Goal: Task Accomplishment & Management: Use online tool/utility

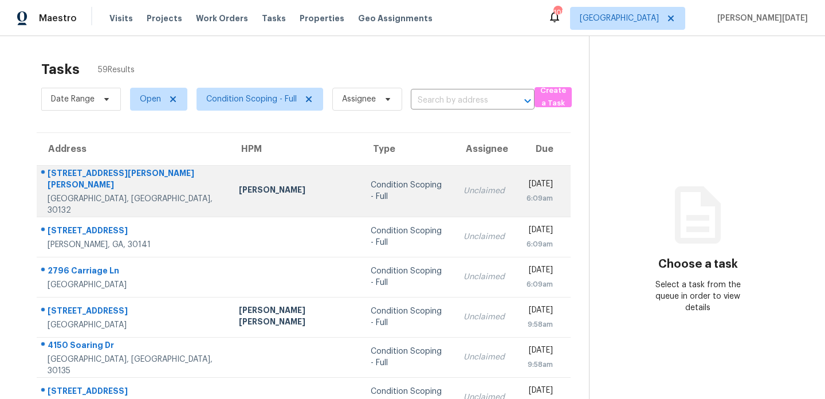
click at [371, 189] on div "Condition Scoping - Full" at bounding box center [408, 190] width 74 height 23
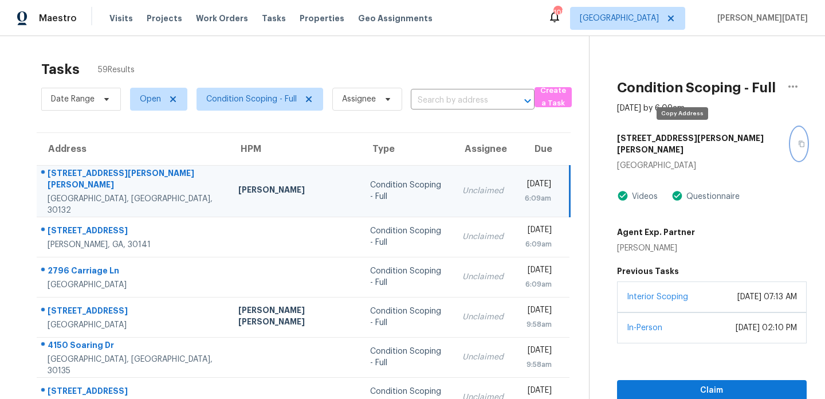
click at [798, 140] on icon "button" at bounding box center [801, 143] width 7 height 7
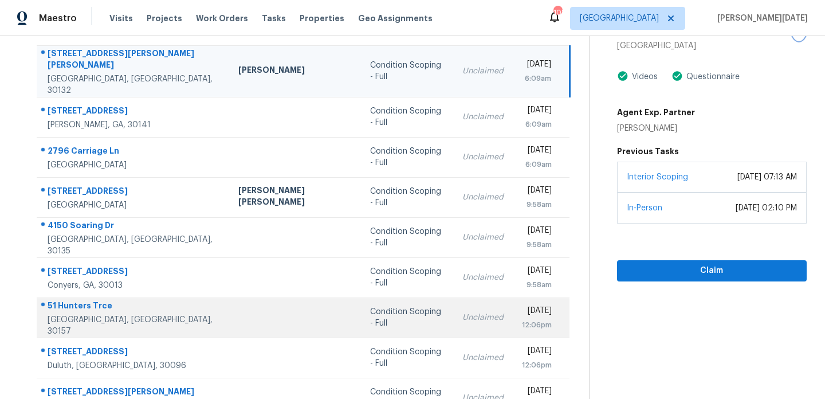
scroll to position [117, 0]
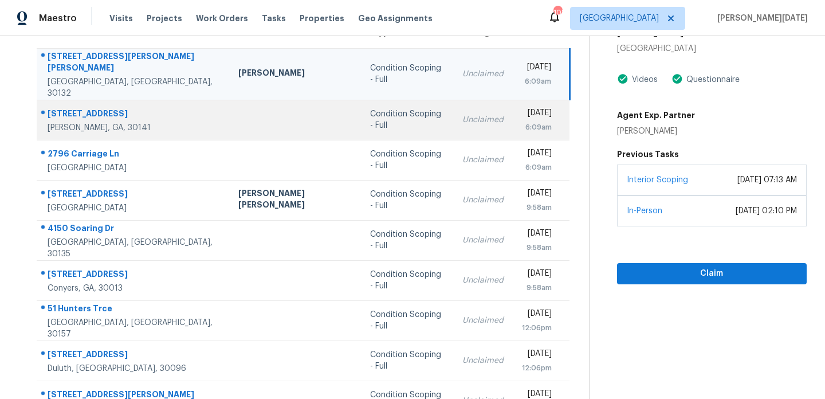
click at [453, 100] on td "Unclaimed" at bounding box center [483, 120] width 60 height 40
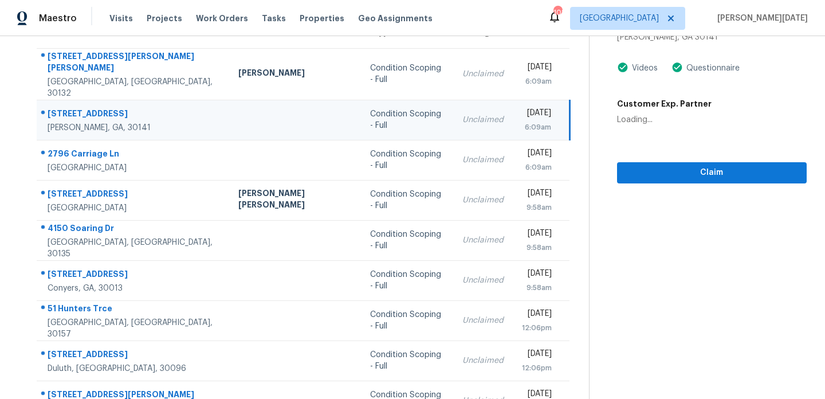
scroll to position [2, 0]
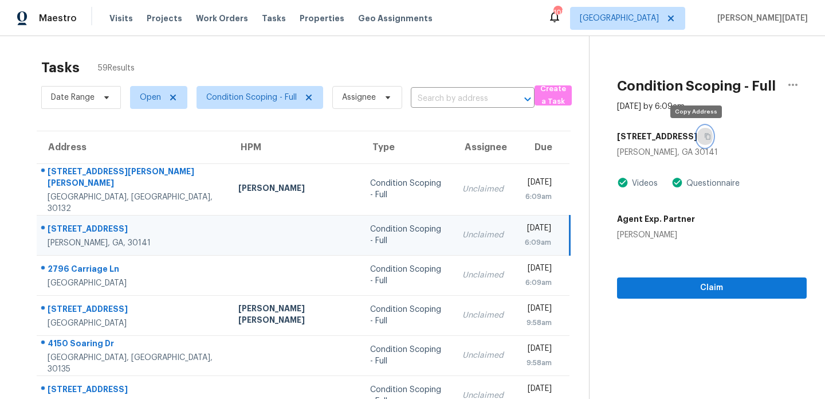
click at [704, 138] on icon "button" at bounding box center [707, 136] width 7 height 7
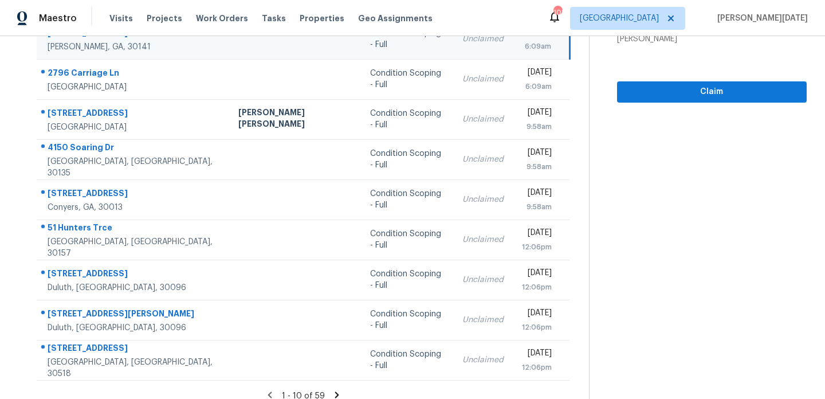
click at [335, 391] on icon at bounding box center [337, 394] width 4 height 6
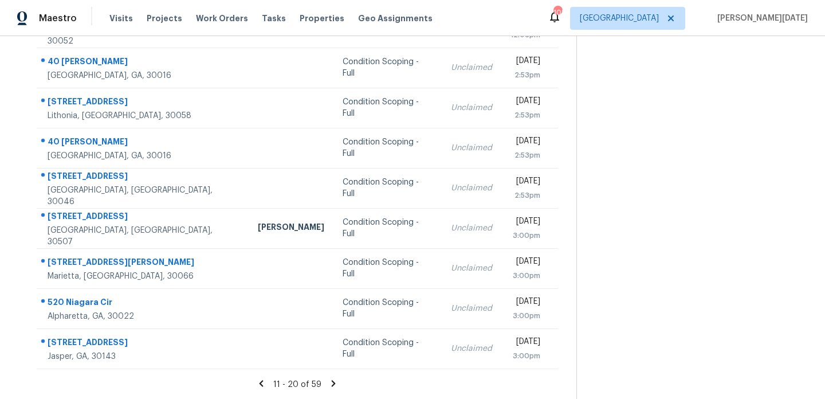
click at [442, 181] on td "Unclaimed" at bounding box center [472, 188] width 60 height 40
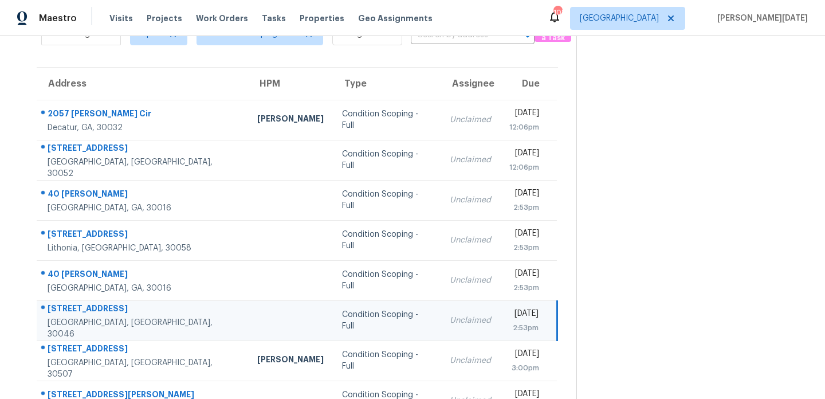
scroll to position [41, 0]
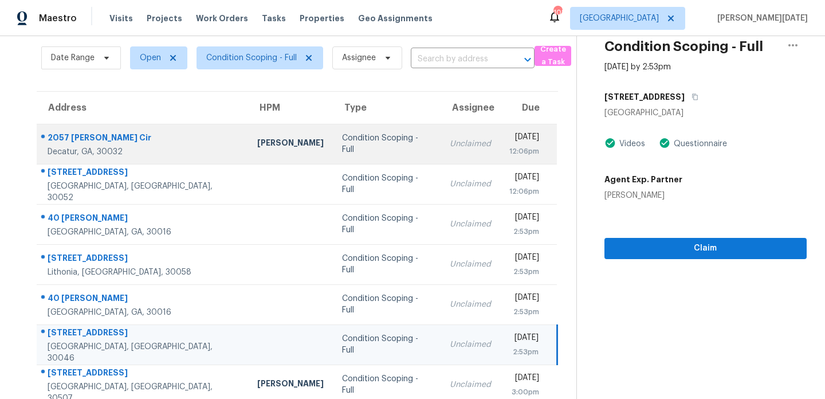
click at [450, 142] on div "Unclaimed" at bounding box center [470, 143] width 41 height 11
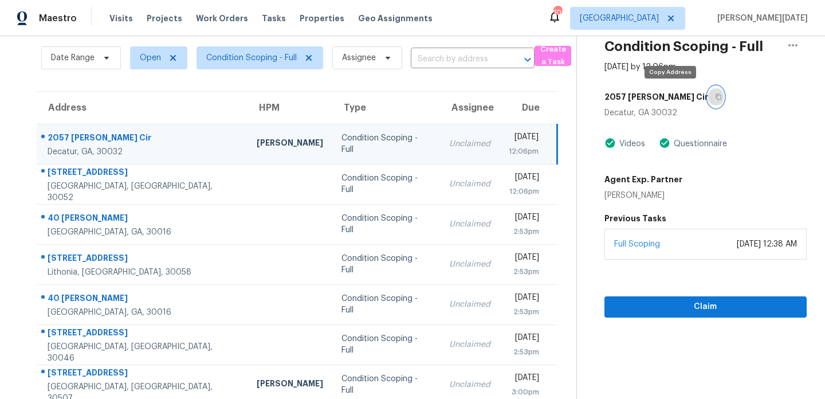
click at [715, 98] on icon "button" at bounding box center [718, 96] width 7 height 7
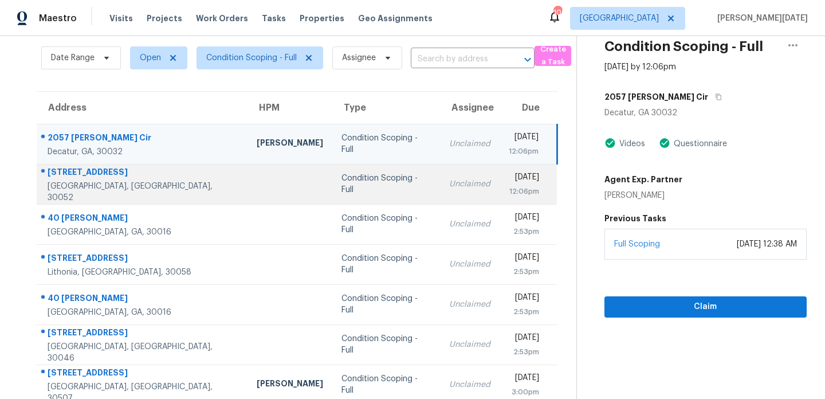
click at [509, 171] on div "[DATE]" at bounding box center [524, 178] width 31 height 14
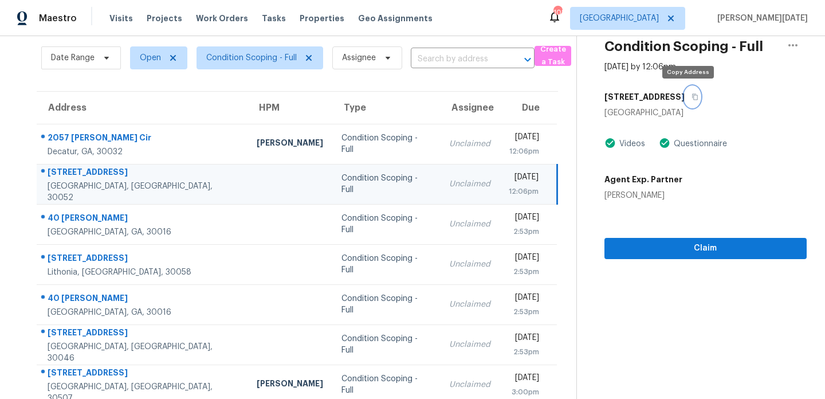
click at [692, 98] on icon "button" at bounding box center [695, 96] width 7 height 7
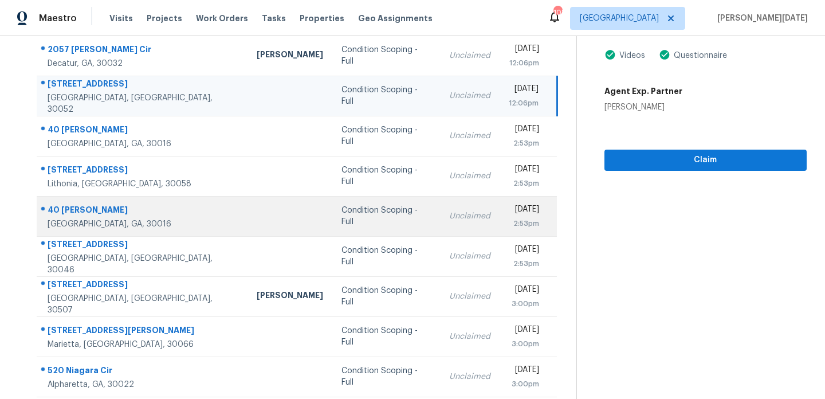
scroll to position [117, 0]
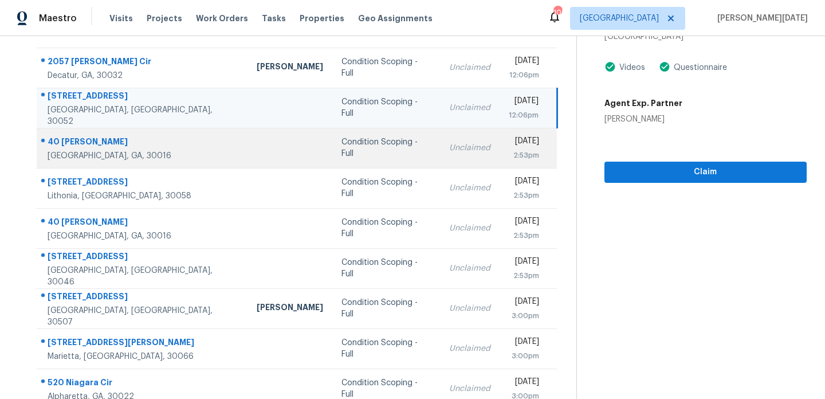
click at [359, 164] on td "Condition Scoping - Full" at bounding box center [385, 148] width 107 height 40
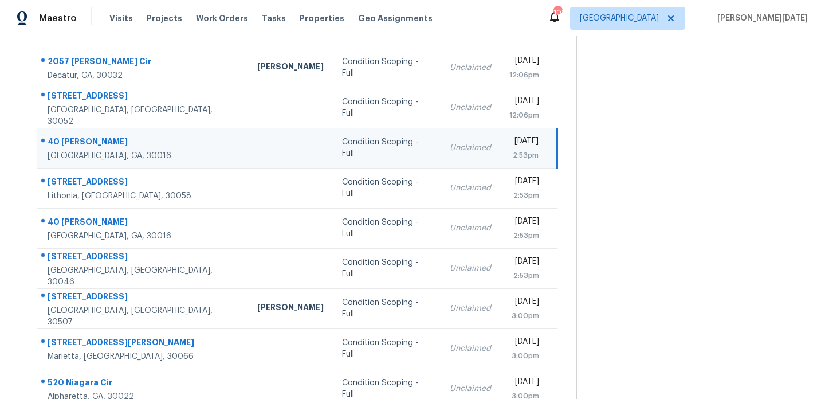
click at [450, 148] on div "Unclaimed" at bounding box center [470, 147] width 41 height 11
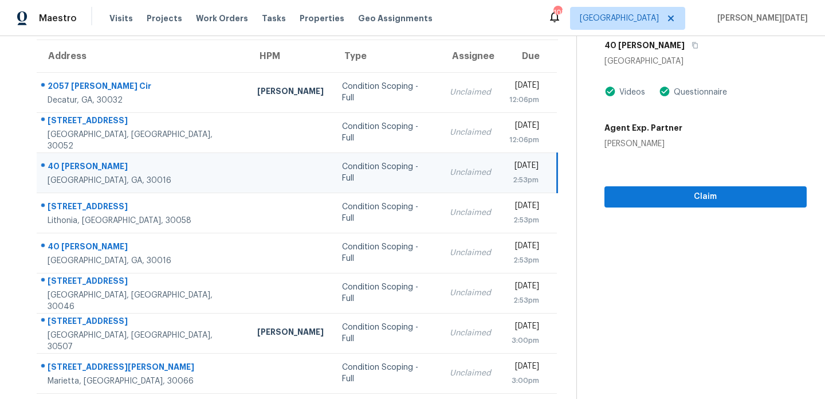
scroll to position [68, 0]
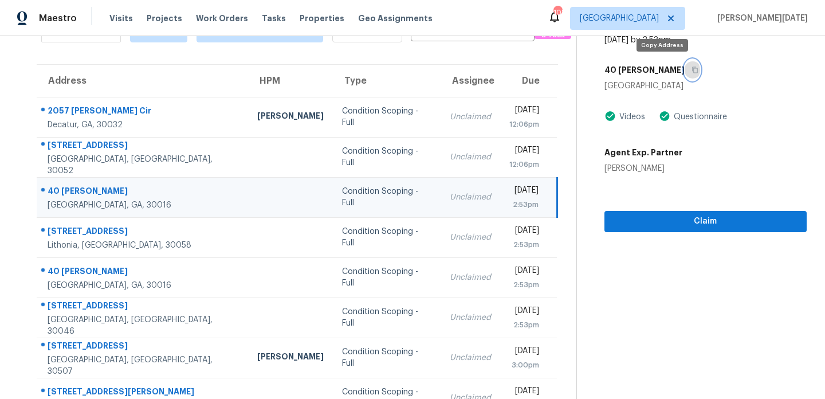
click at [692, 70] on icon "button" at bounding box center [695, 69] width 7 height 7
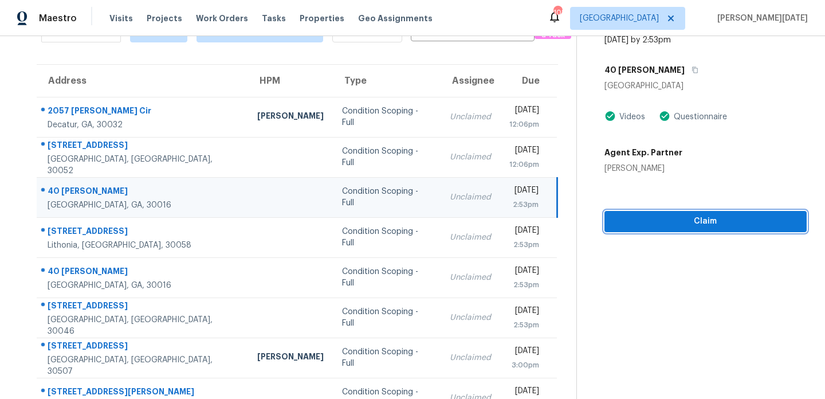
click at [658, 227] on span "Claim" at bounding box center [706, 221] width 184 height 14
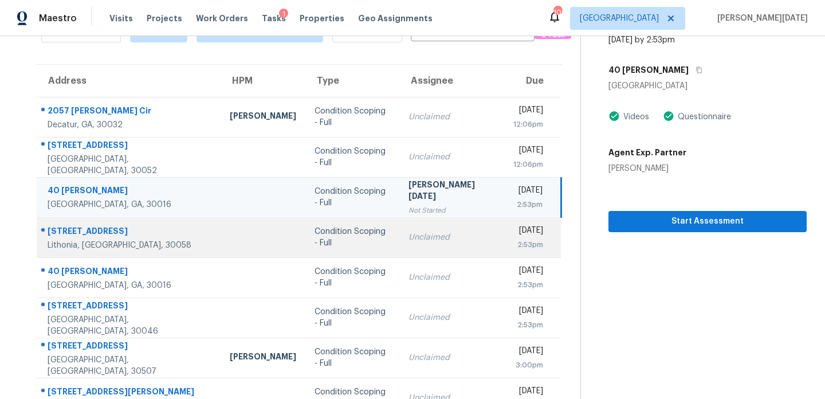
click at [504, 238] on td "[DATE] 2:53pm" at bounding box center [532, 237] width 57 height 40
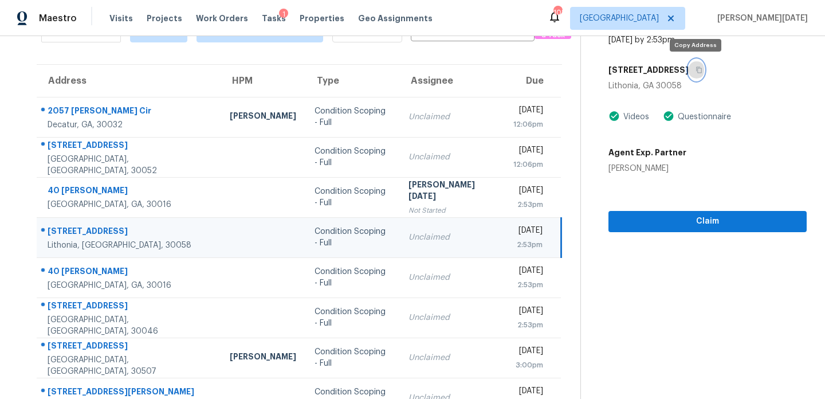
click at [698, 72] on icon "button" at bounding box center [699, 69] width 7 height 7
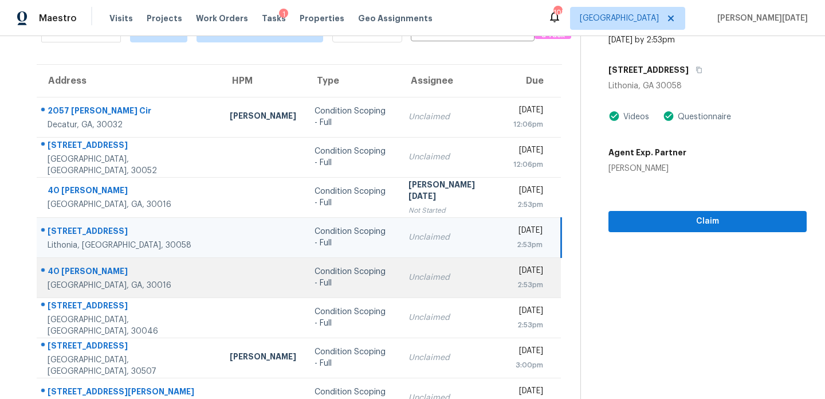
click at [442, 269] on td "Unclaimed" at bounding box center [451, 277] width 105 height 40
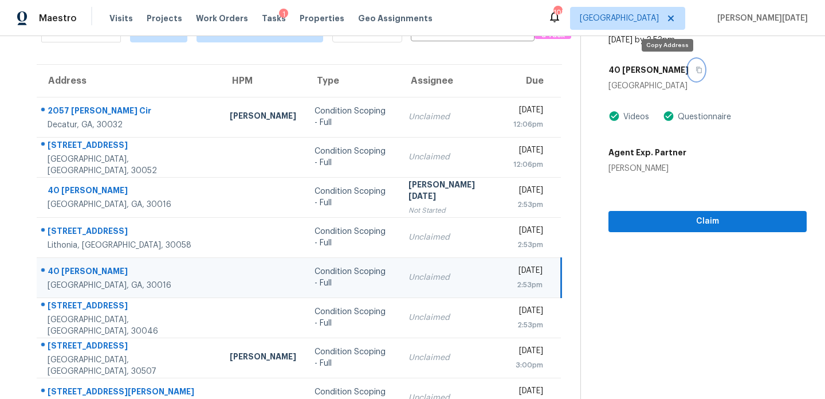
click at [696, 71] on icon "button" at bounding box center [699, 69] width 7 height 7
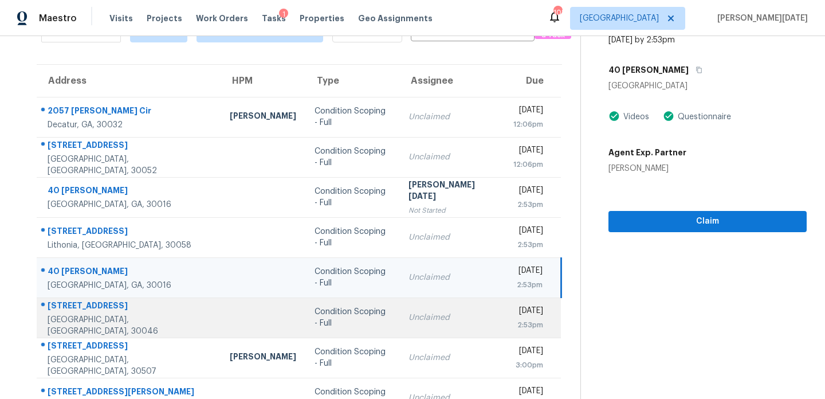
click at [399, 308] on td "Unclaimed" at bounding box center [451, 317] width 105 height 40
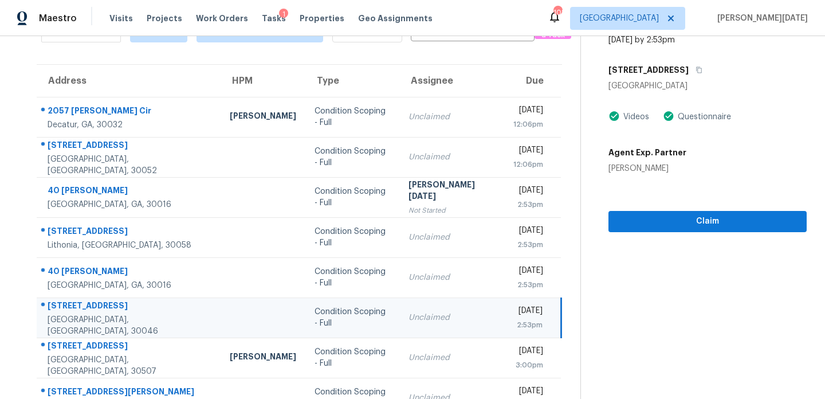
scroll to position [0, 0]
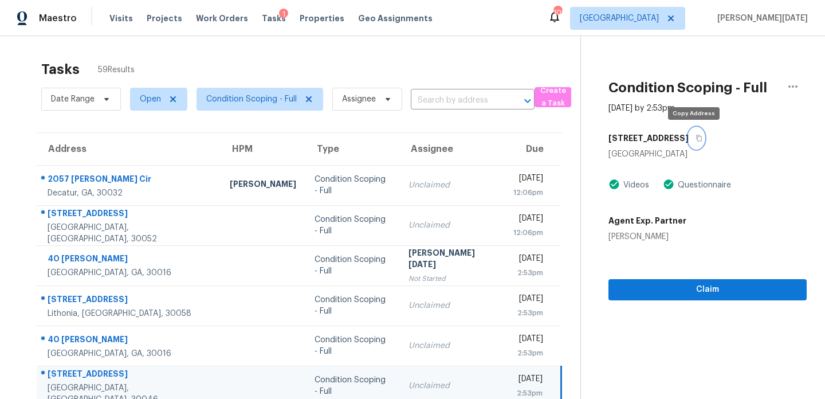
click at [698, 140] on icon "button" at bounding box center [699, 138] width 7 height 7
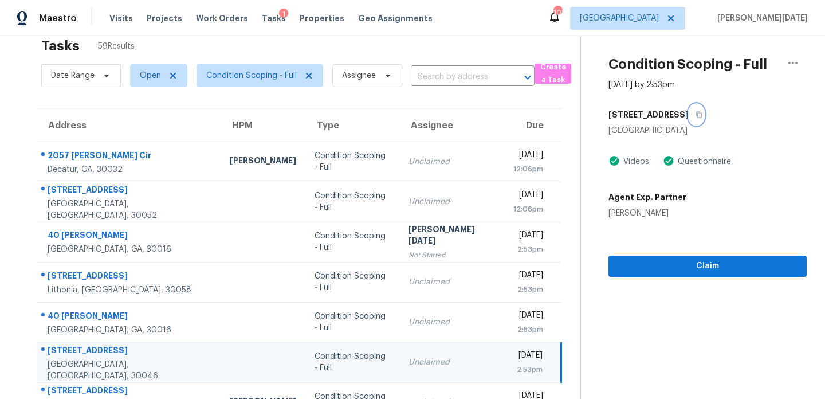
scroll to position [1, 0]
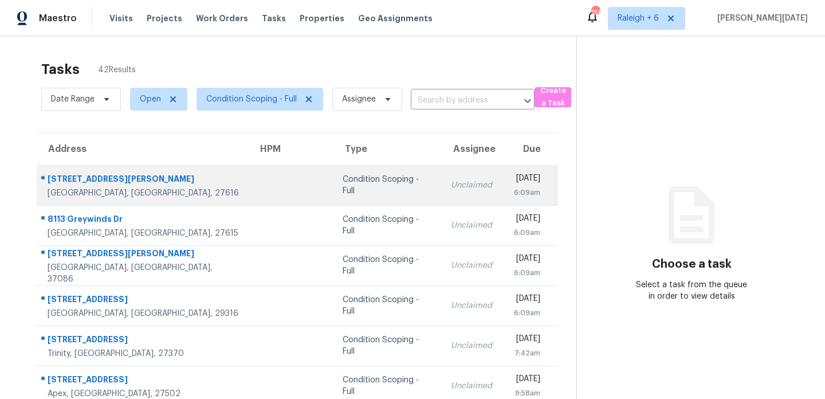
click at [369, 172] on td "Condition Scoping - Full" at bounding box center [387, 185] width 108 height 40
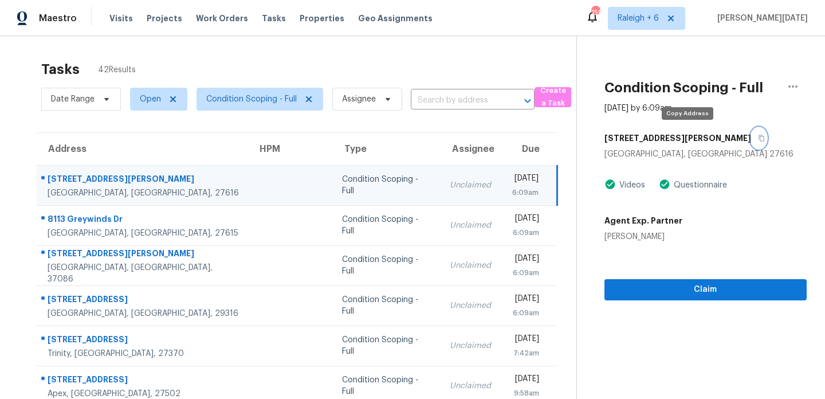
click at [758, 140] on icon "button" at bounding box center [761, 138] width 7 height 7
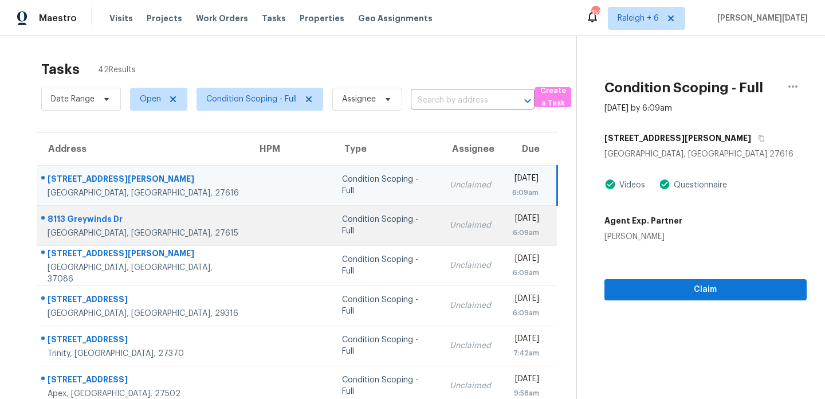
click at [509, 224] on div "[DATE]" at bounding box center [524, 220] width 30 height 14
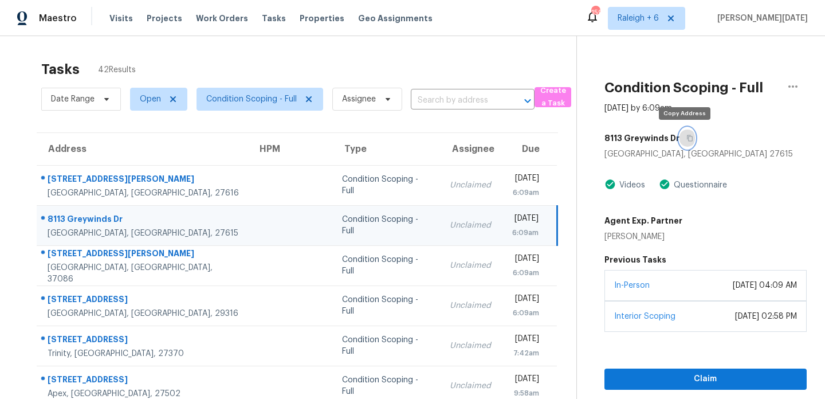
click at [687, 139] on icon "button" at bounding box center [689, 138] width 7 height 7
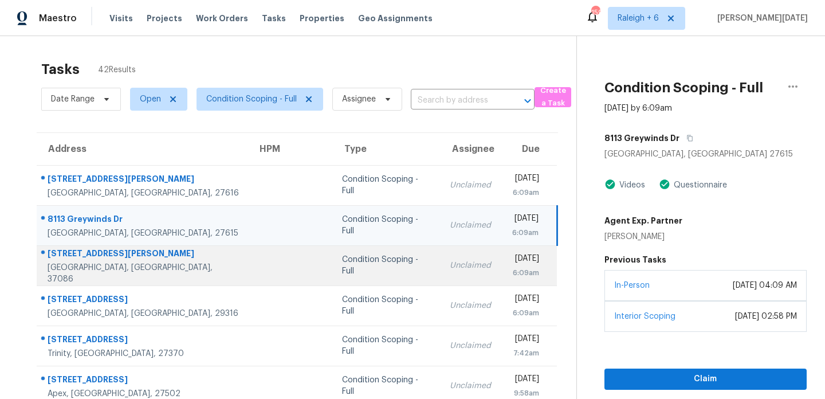
click at [500, 280] on td "Mon, Sep 15th 2025 6:09am" at bounding box center [528, 265] width 57 height 40
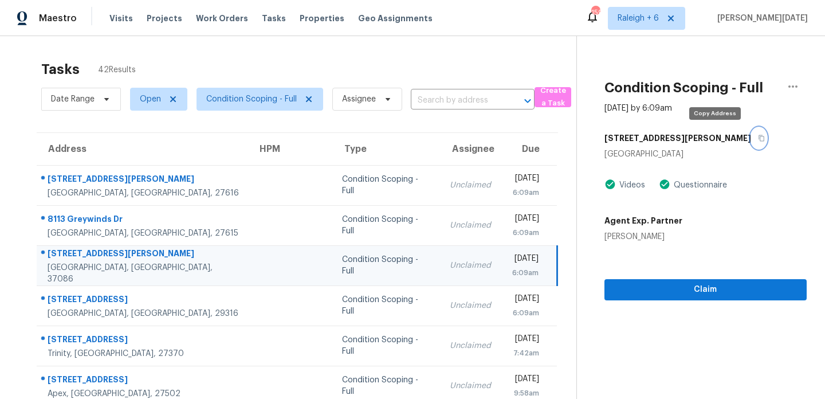
click at [759, 139] on icon "button" at bounding box center [762, 138] width 6 height 6
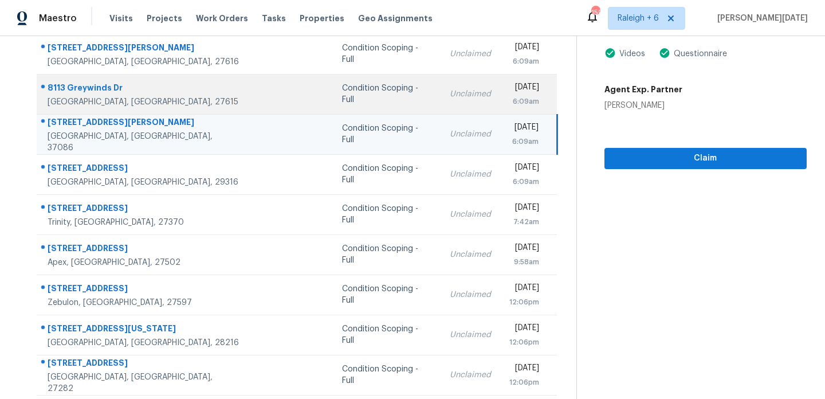
scroll to position [139, 0]
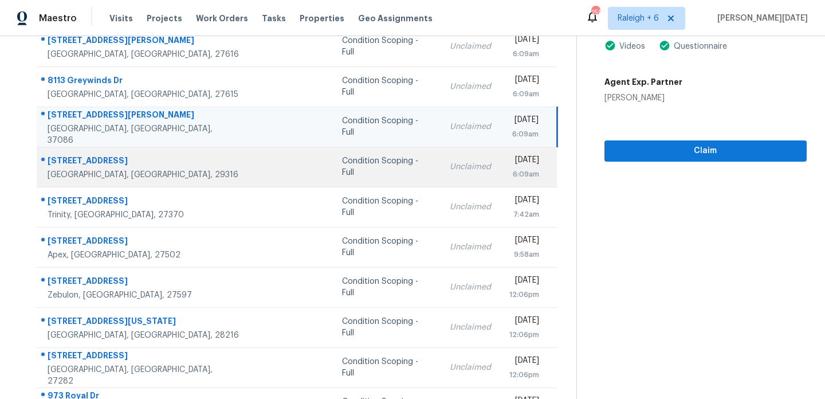
click at [359, 162] on div "Condition Scoping - Full" at bounding box center [386, 166] width 89 height 23
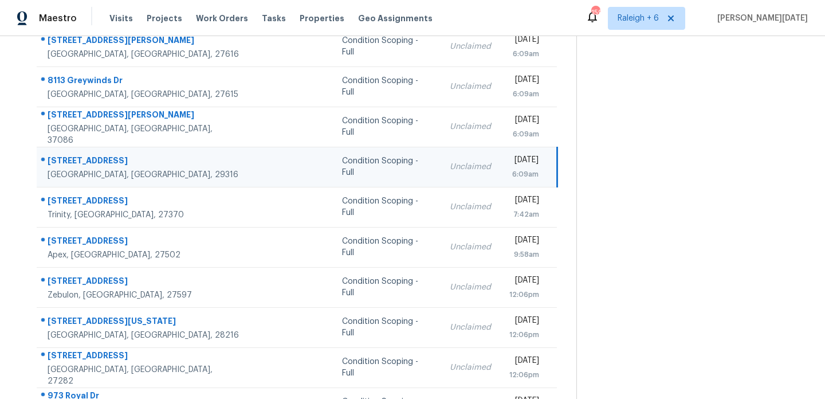
scroll to position [0, 0]
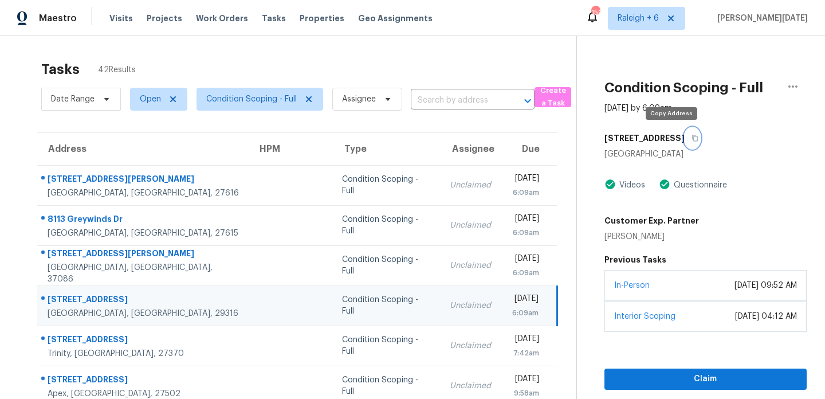
click at [692, 135] on icon "button" at bounding box center [695, 138] width 7 height 7
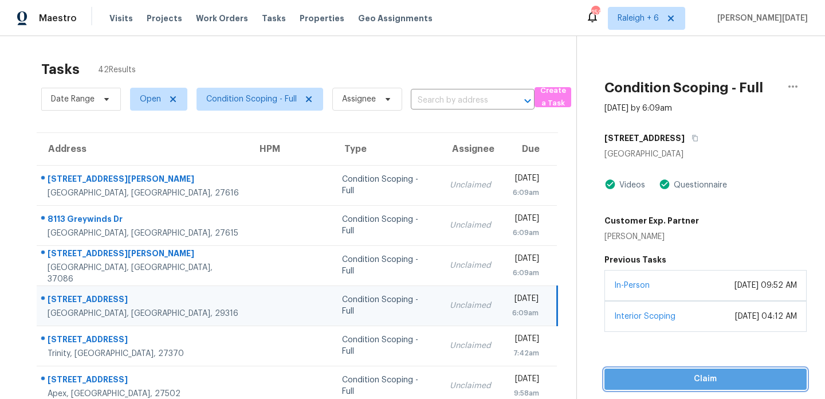
click at [660, 369] on button "Claim" at bounding box center [706, 378] width 202 height 21
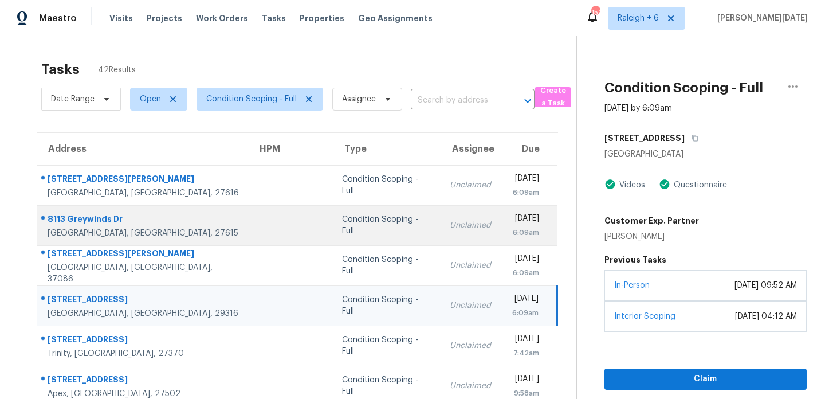
scroll to position [85, 0]
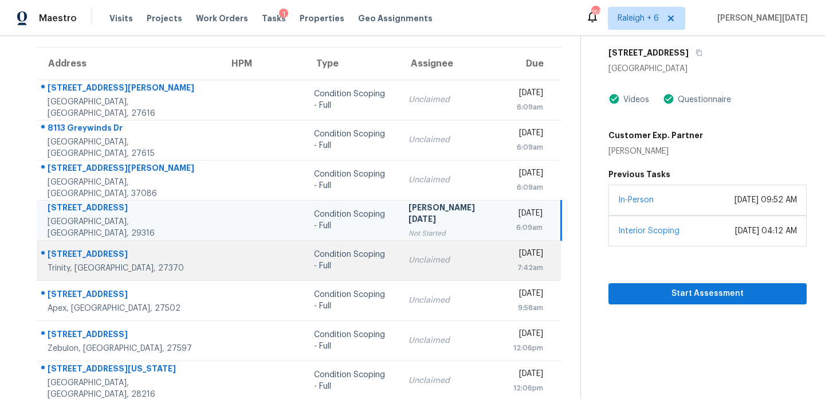
click at [366, 249] on td "Condition Scoping - Full" at bounding box center [352, 260] width 95 height 40
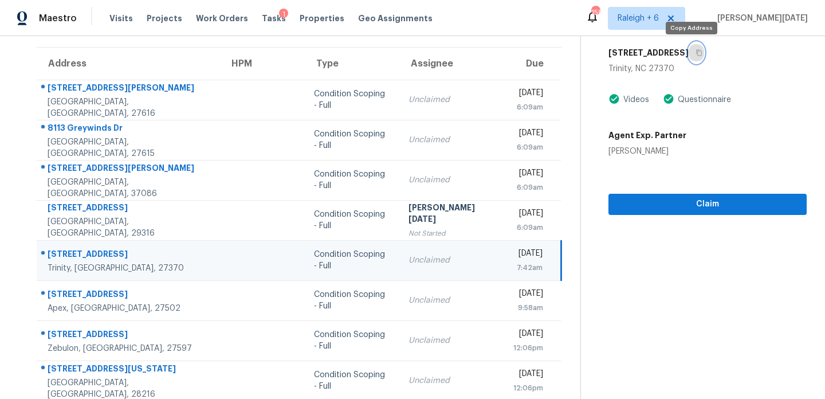
click at [696, 55] on icon "button" at bounding box center [699, 52] width 7 height 7
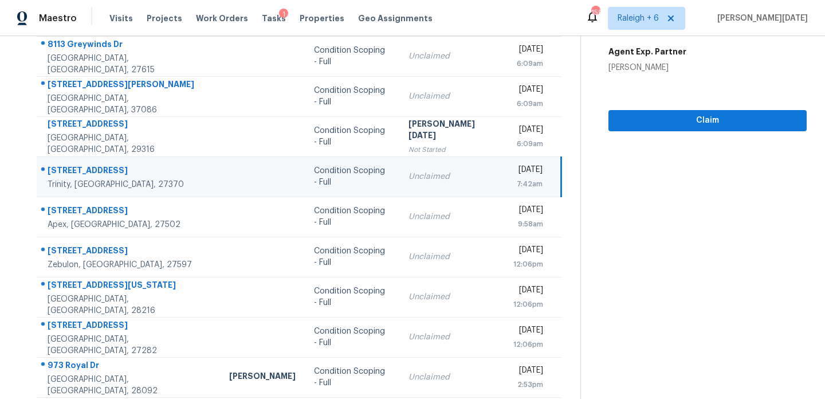
scroll to position [181, 0]
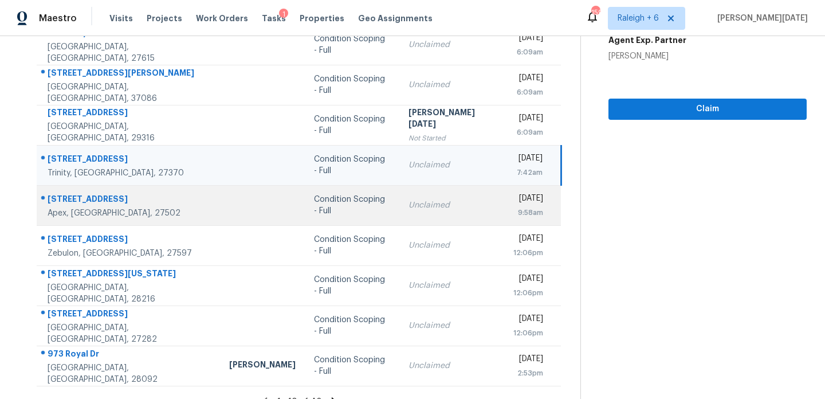
click at [366, 215] on td "Condition Scoping - Full" at bounding box center [352, 205] width 95 height 40
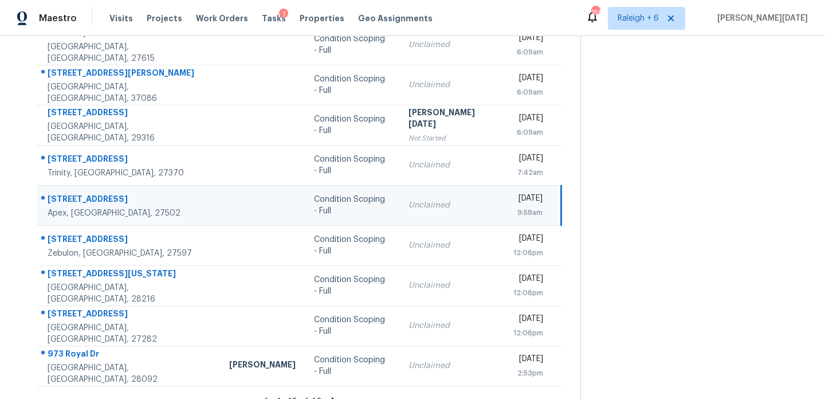
scroll to position [0, 0]
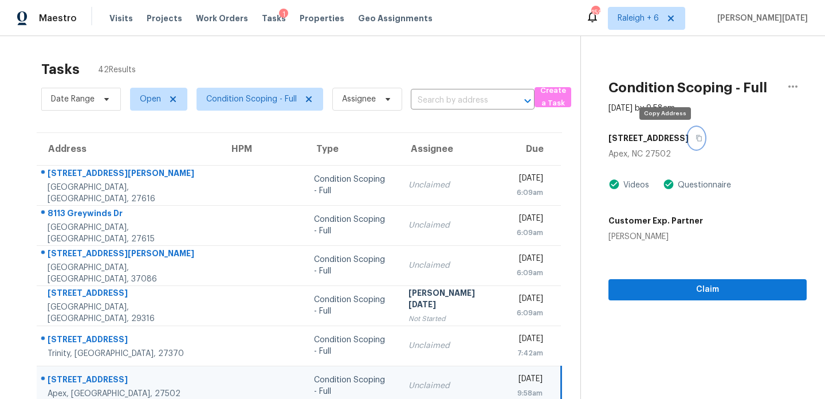
click at [696, 139] on icon "button" at bounding box center [699, 138] width 7 height 7
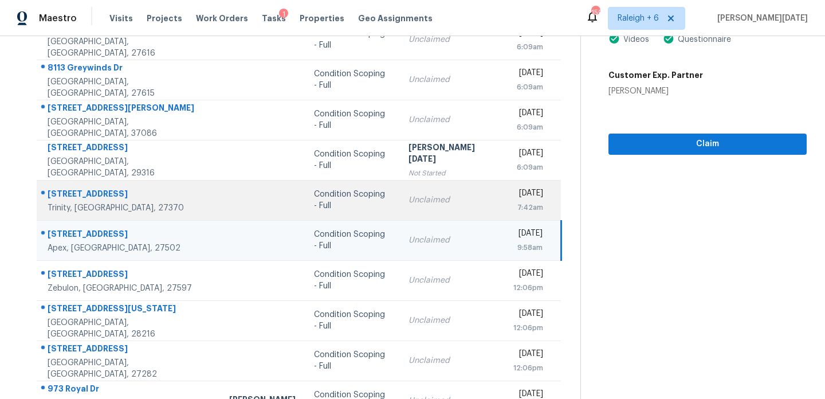
scroll to position [185, 0]
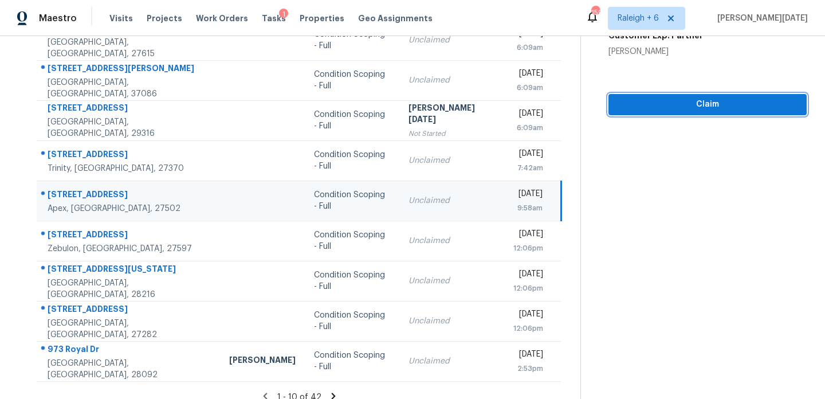
click at [645, 108] on span "Claim" at bounding box center [708, 104] width 180 height 14
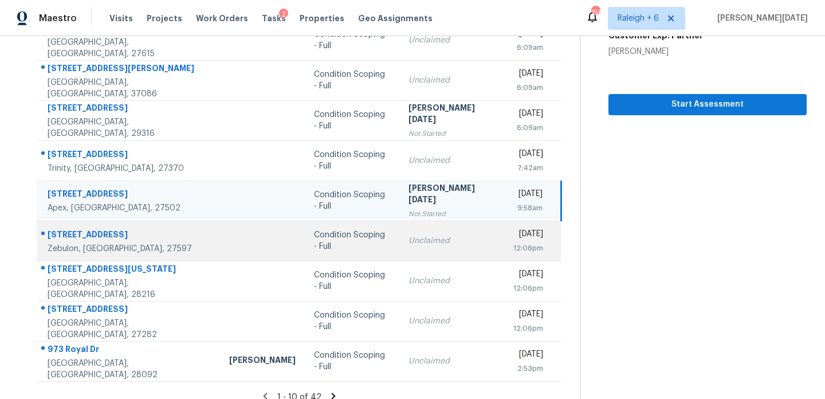
click at [348, 241] on div "Condition Scoping - Full" at bounding box center [352, 240] width 76 height 23
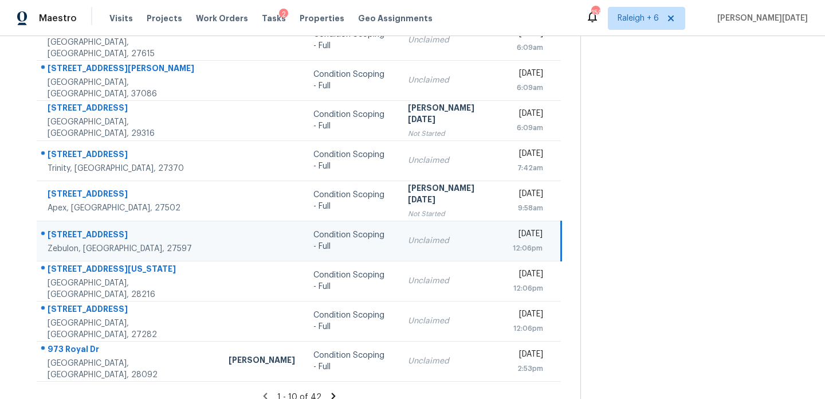
scroll to position [0, 0]
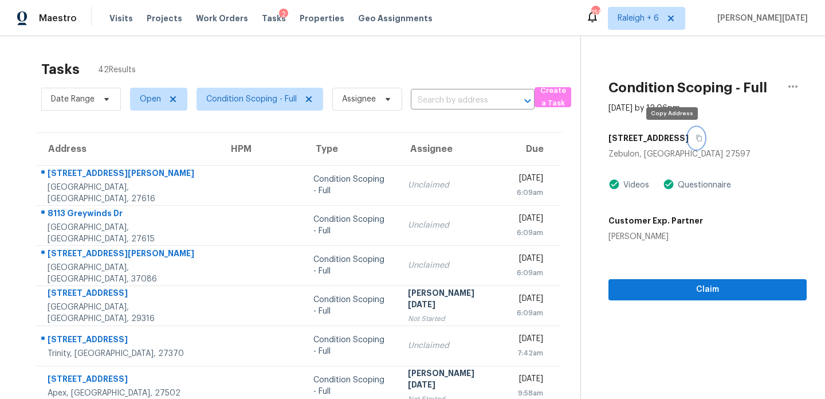
click at [696, 136] on icon "button" at bounding box center [699, 138] width 7 height 7
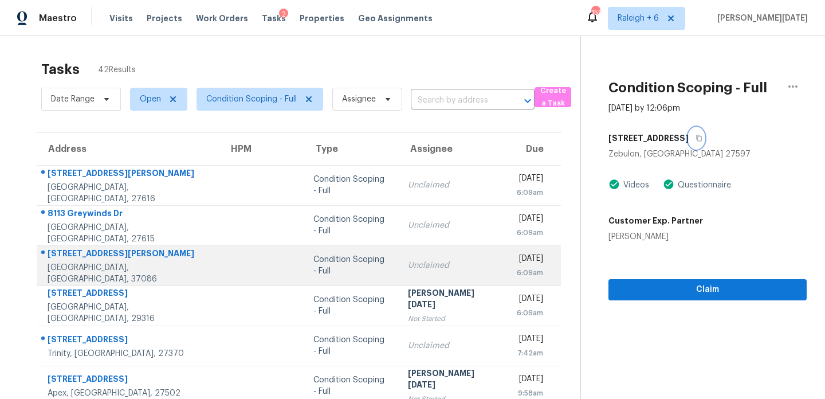
scroll to position [198, 0]
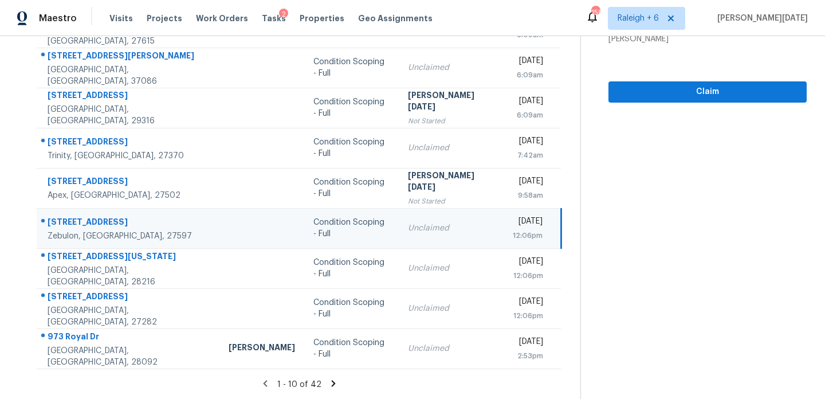
click at [504, 227] on td "Mon, Sep 15th 2025 12:06pm" at bounding box center [533, 228] width 58 height 40
click at [659, 97] on span "Claim" at bounding box center [708, 92] width 180 height 14
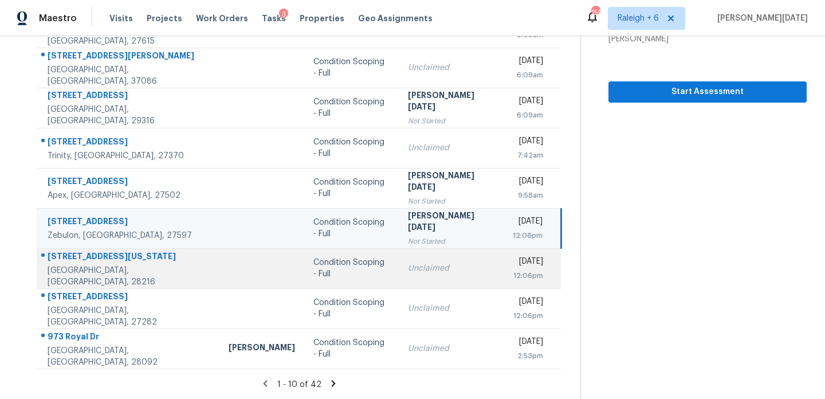
click at [422, 276] on td "Unclaimed" at bounding box center [451, 268] width 105 height 40
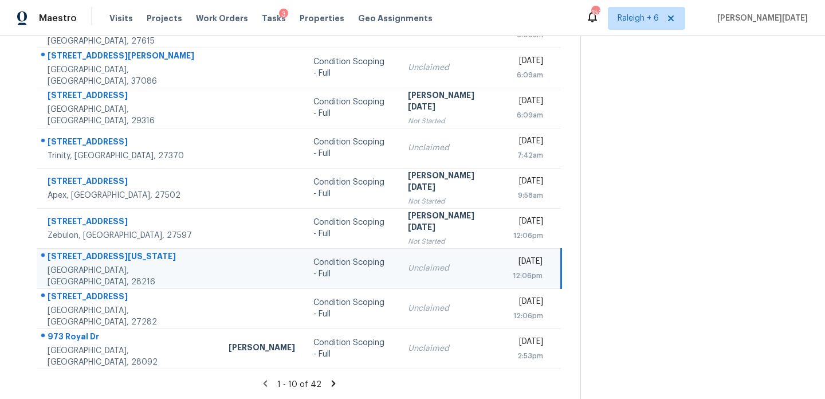
scroll to position [0, 0]
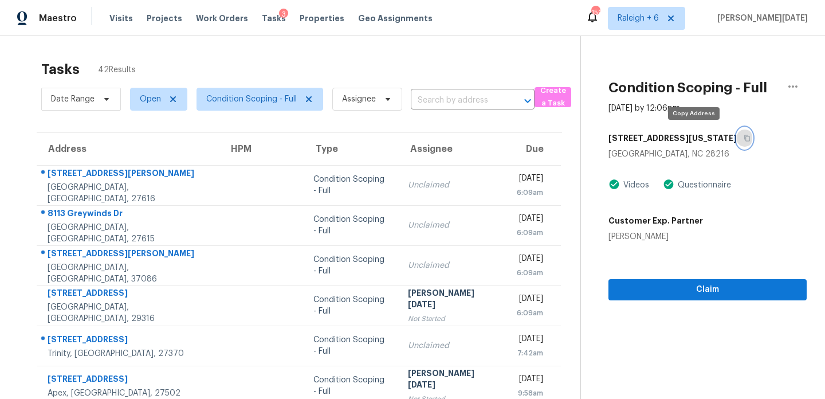
click at [744, 139] on icon "button" at bounding box center [747, 138] width 7 height 7
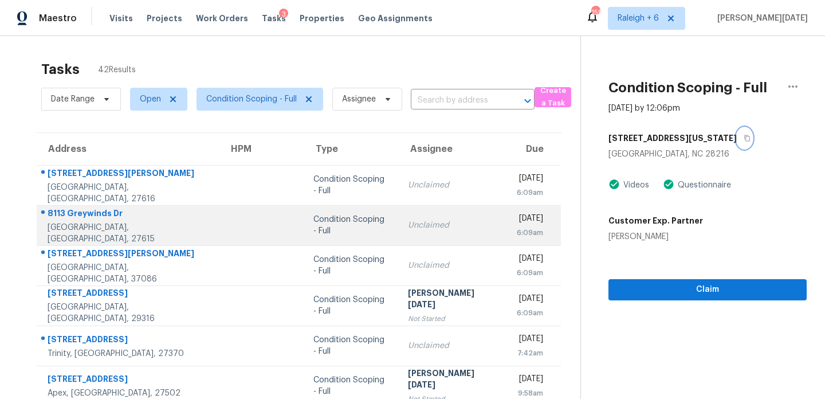
scroll to position [171, 0]
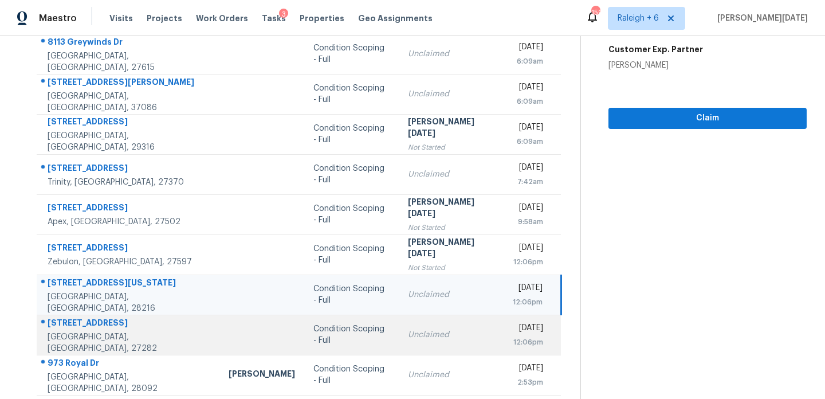
click at [408, 336] on div "Unclaimed" at bounding box center [451, 334] width 87 height 11
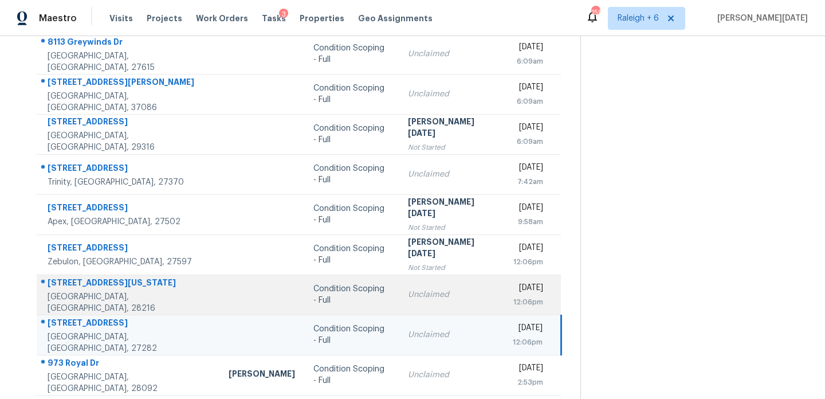
scroll to position [0, 0]
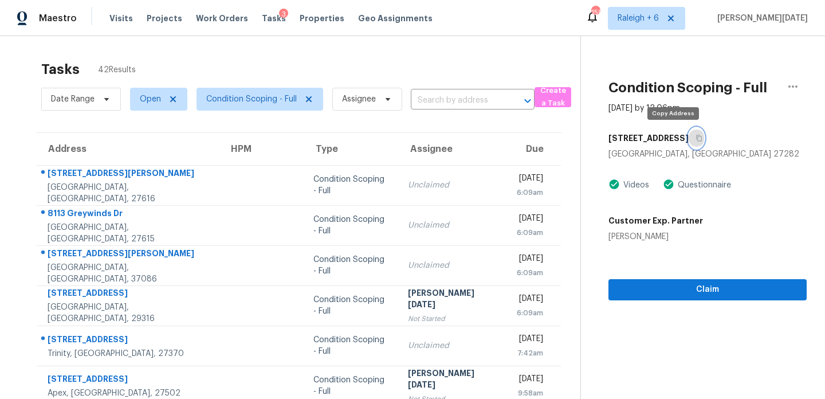
click at [696, 139] on icon "button" at bounding box center [699, 138] width 7 height 7
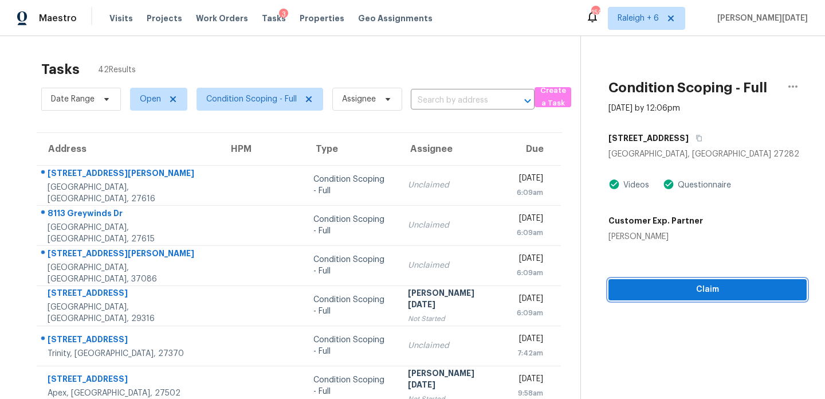
click at [676, 292] on span "Claim" at bounding box center [708, 290] width 180 height 14
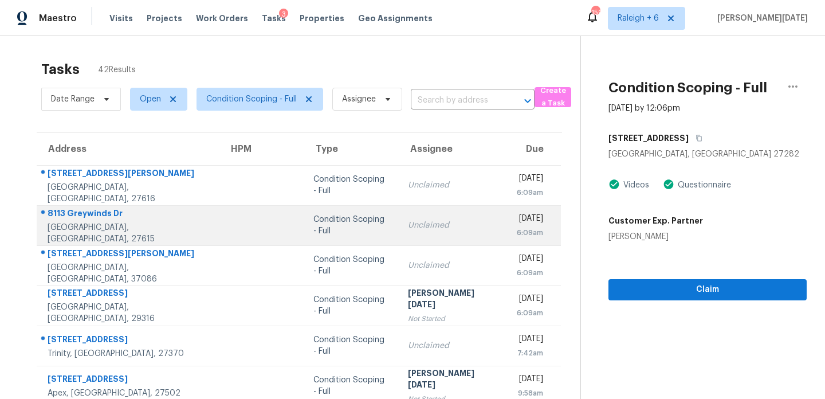
scroll to position [198, 0]
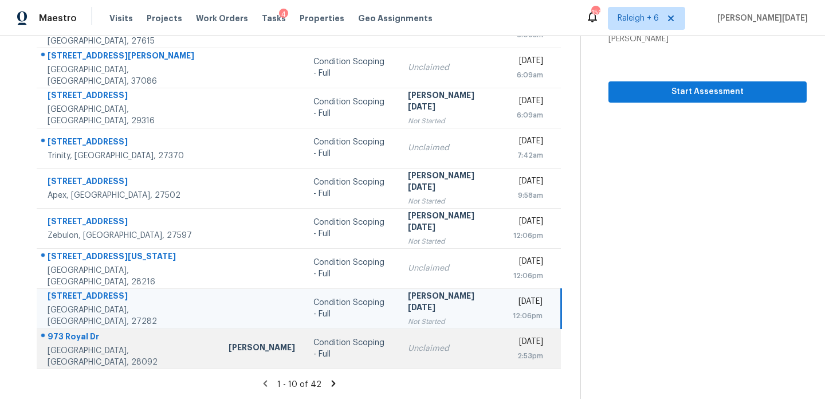
click at [332, 344] on div "Condition Scoping - Full" at bounding box center [351, 348] width 76 height 23
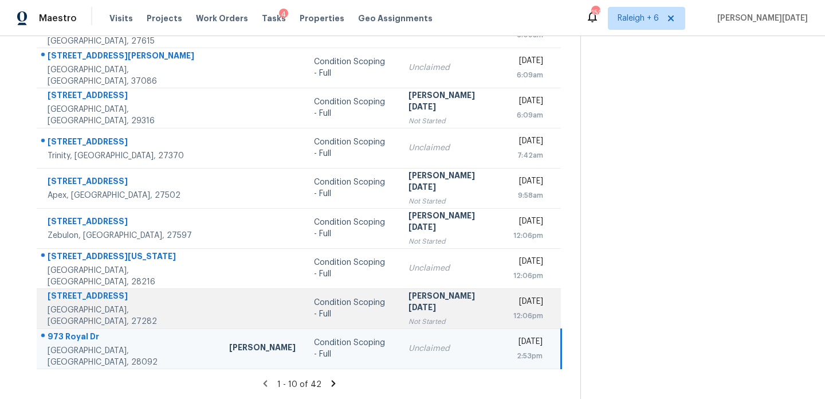
scroll to position [0, 0]
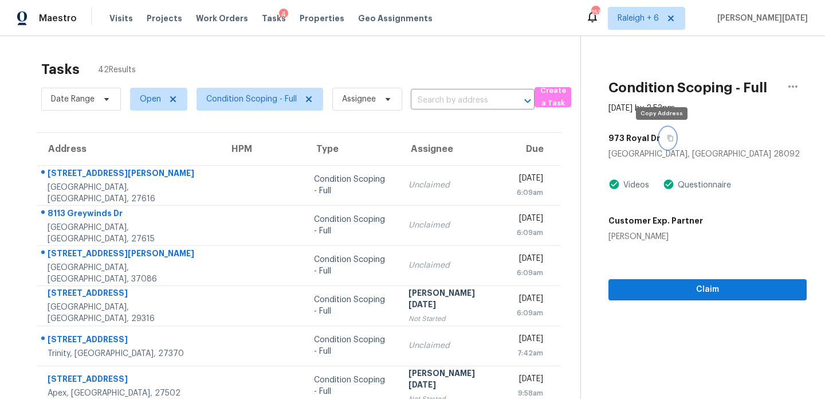
click at [667, 139] on icon "button" at bounding box center [670, 138] width 7 height 7
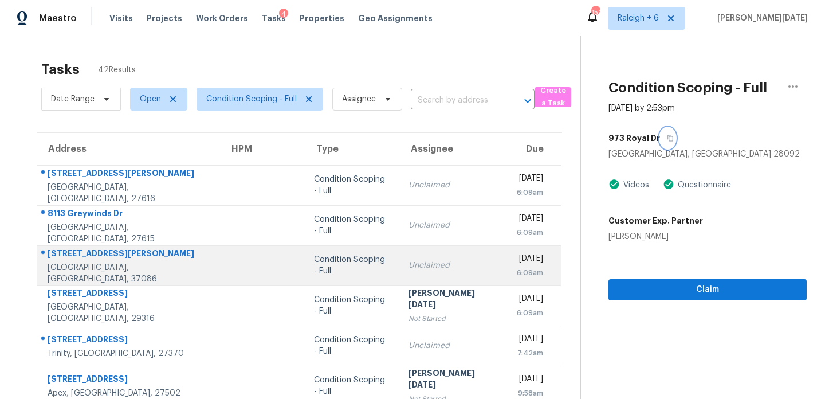
scroll to position [198, 0]
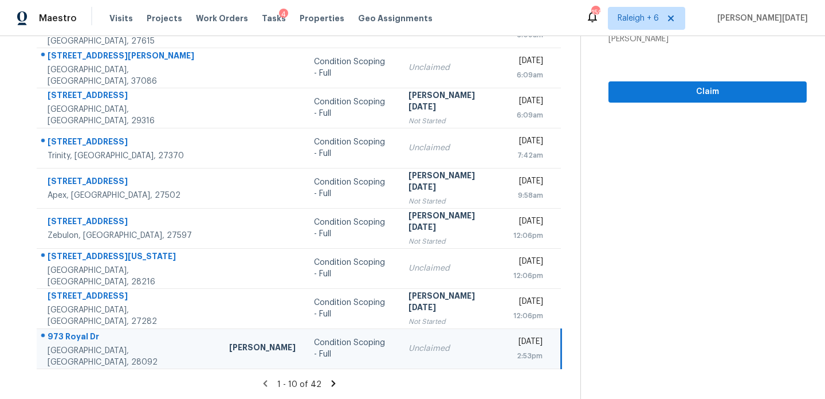
click at [331, 384] on icon at bounding box center [333, 383] width 4 height 6
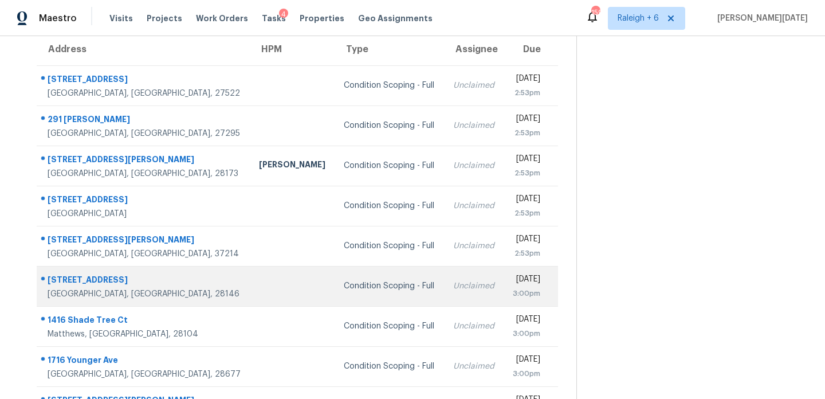
scroll to position [96, 0]
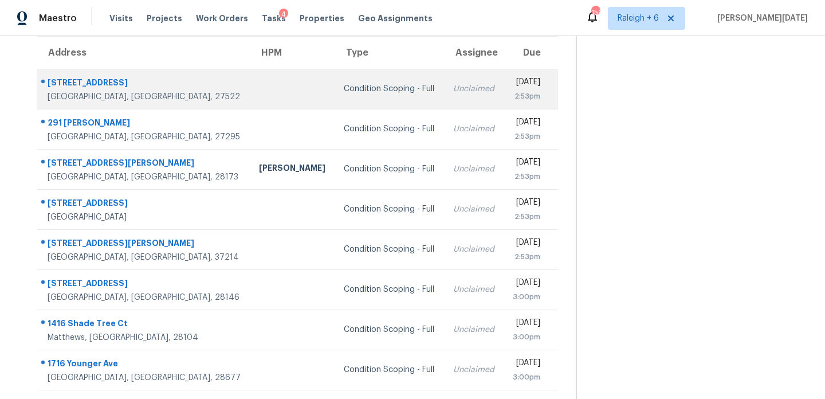
click at [444, 80] on td "Unclaimed" at bounding box center [474, 89] width 60 height 40
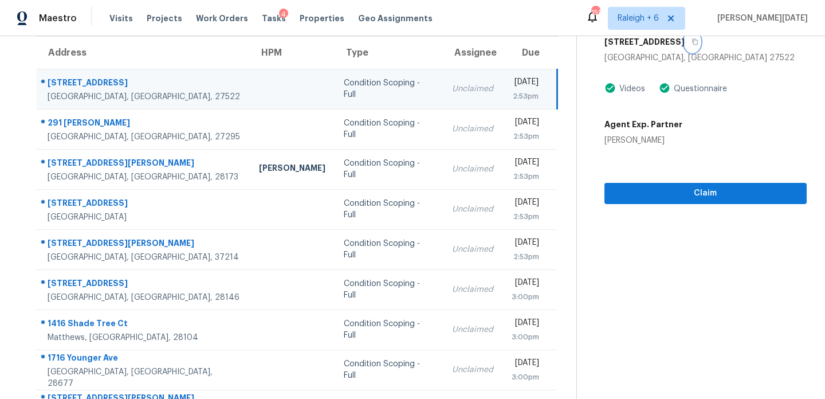
click at [692, 41] on icon "button" at bounding box center [695, 41] width 7 height 7
click at [630, 195] on span "Claim" at bounding box center [706, 193] width 184 height 14
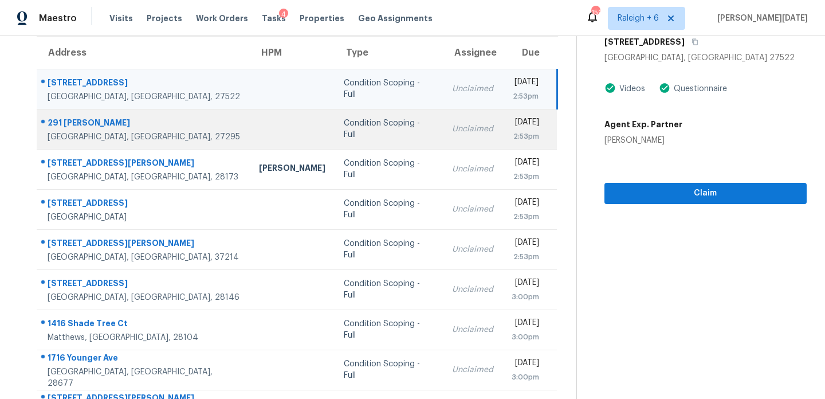
click at [512, 125] on div "[DATE]" at bounding box center [526, 123] width 28 height 14
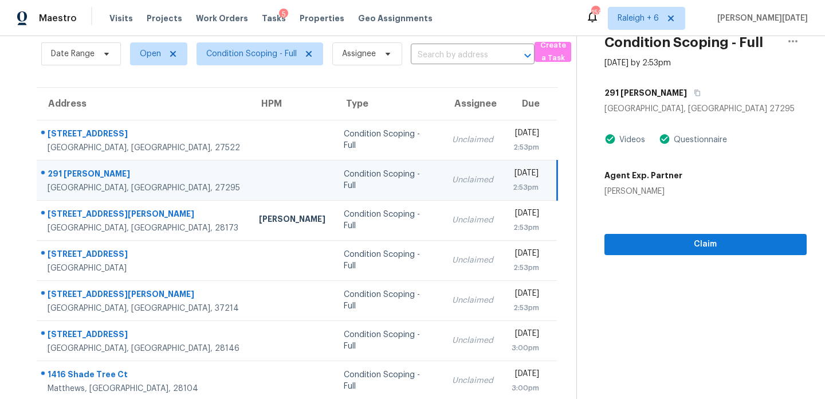
scroll to position [45, 0]
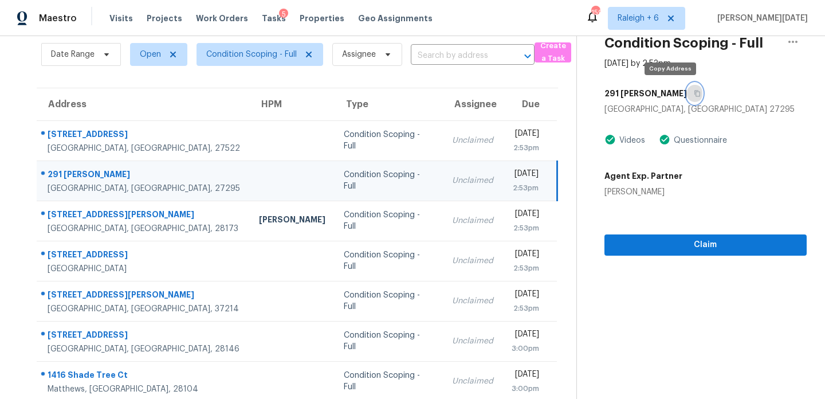
click at [694, 92] on icon "button" at bounding box center [697, 93] width 7 height 7
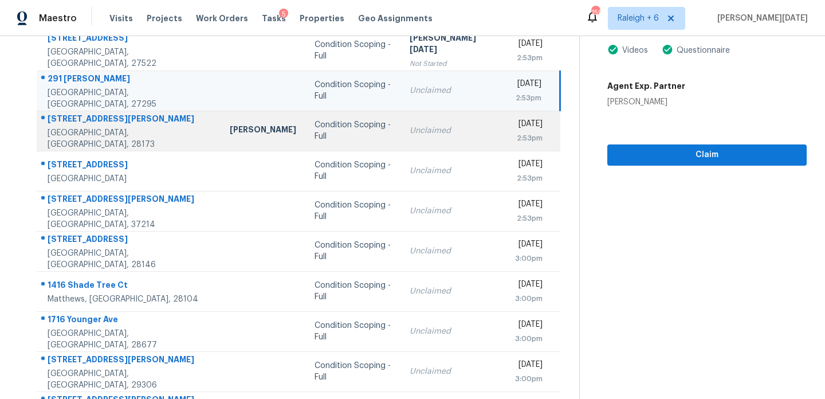
click at [415, 138] on td "Unclaimed" at bounding box center [453, 131] width 105 height 40
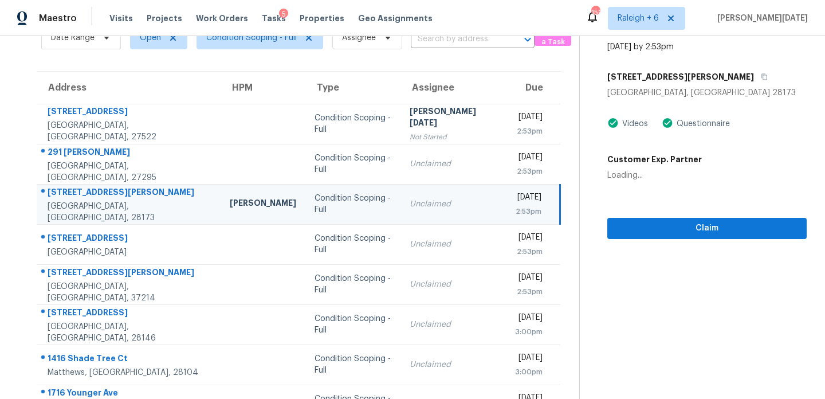
scroll to position [0, 0]
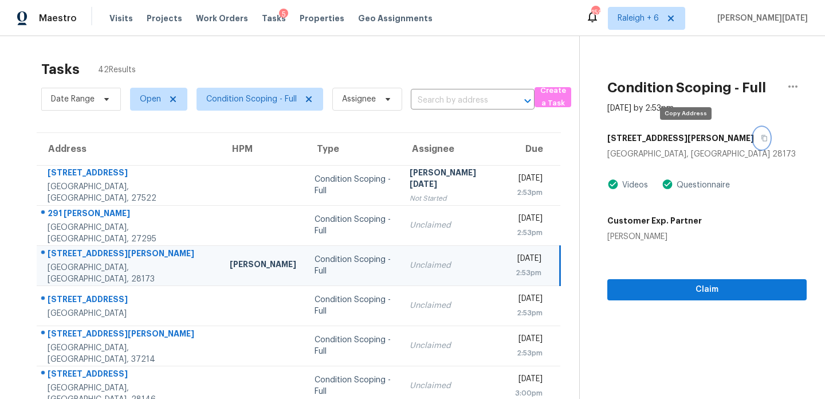
click at [754, 138] on button "button" at bounding box center [761, 138] width 15 height 21
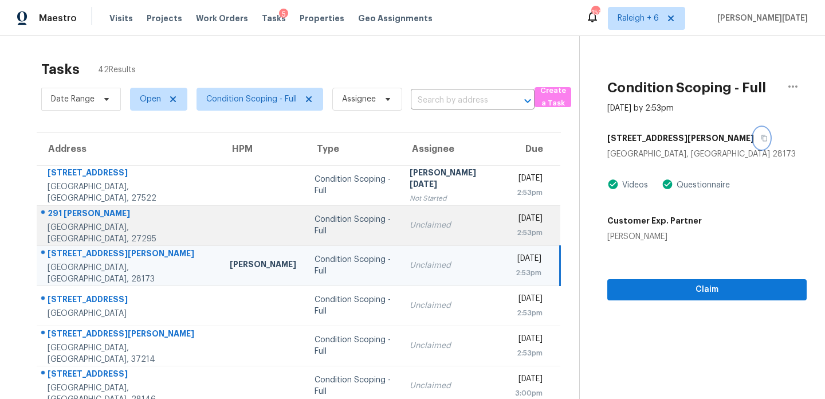
scroll to position [143, 0]
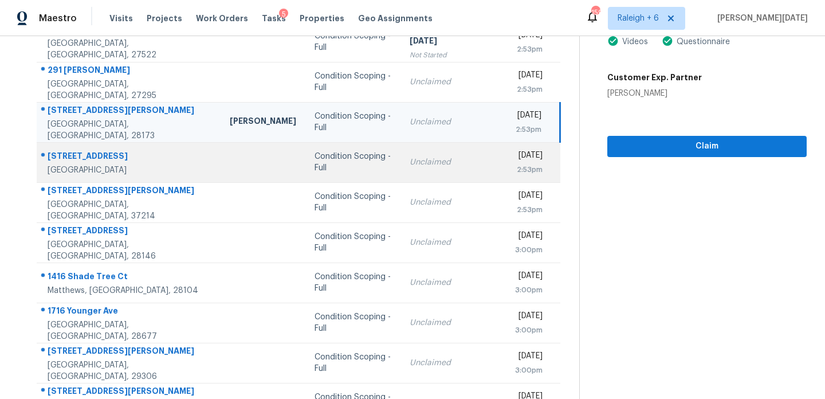
click at [336, 163] on div "Condition Scoping - Full" at bounding box center [353, 162] width 77 height 23
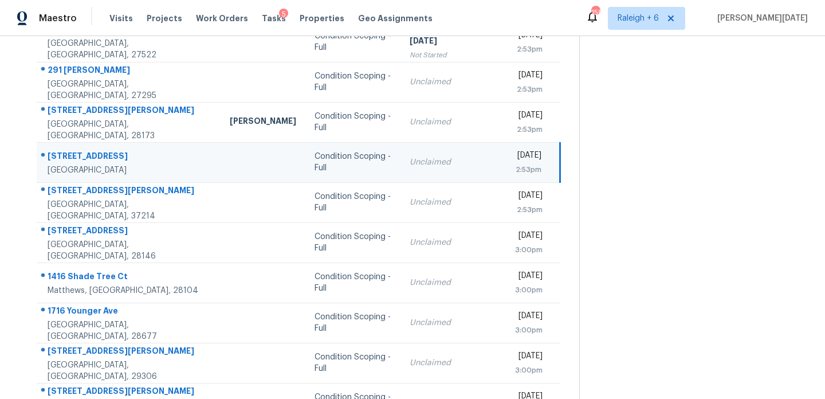
scroll to position [0, 0]
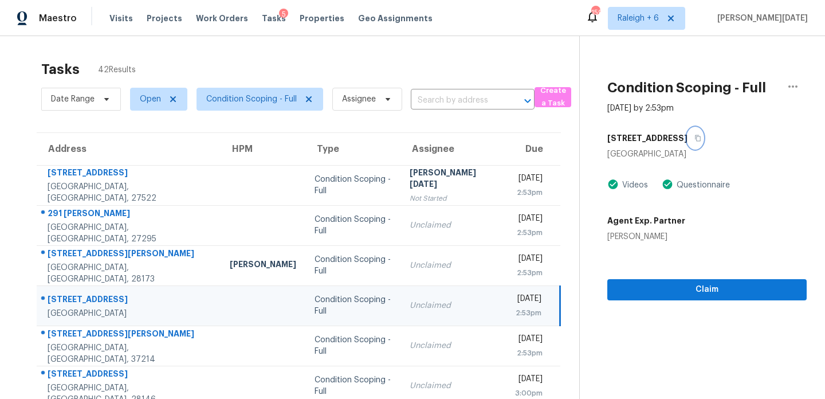
click at [695, 137] on icon "button" at bounding box center [698, 138] width 7 height 7
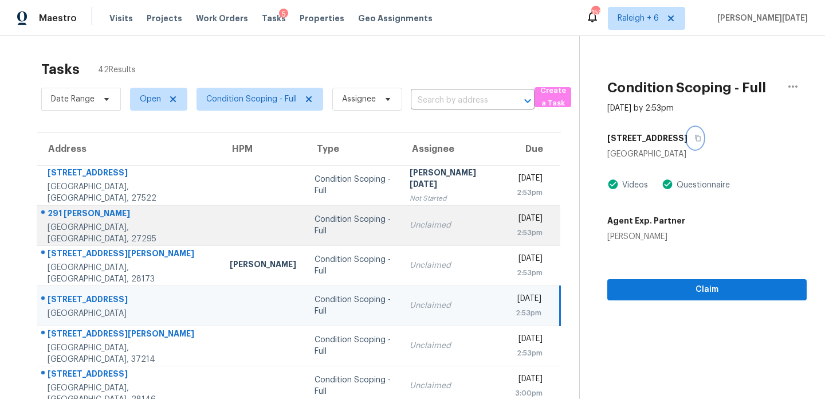
scroll to position [76, 0]
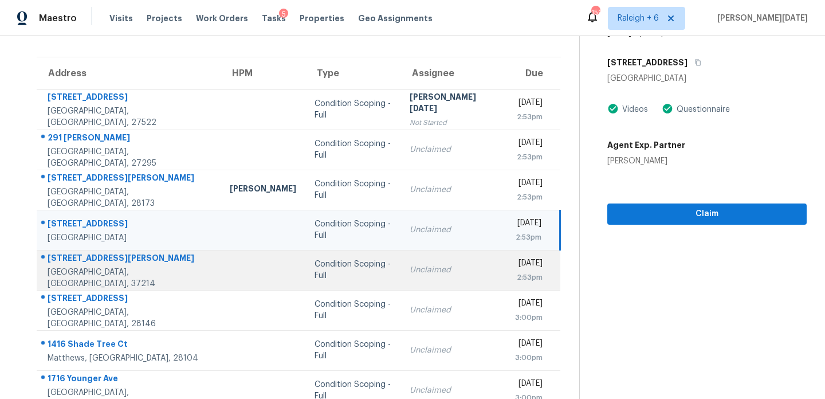
click at [401, 261] on td "Unclaimed" at bounding box center [453, 270] width 105 height 40
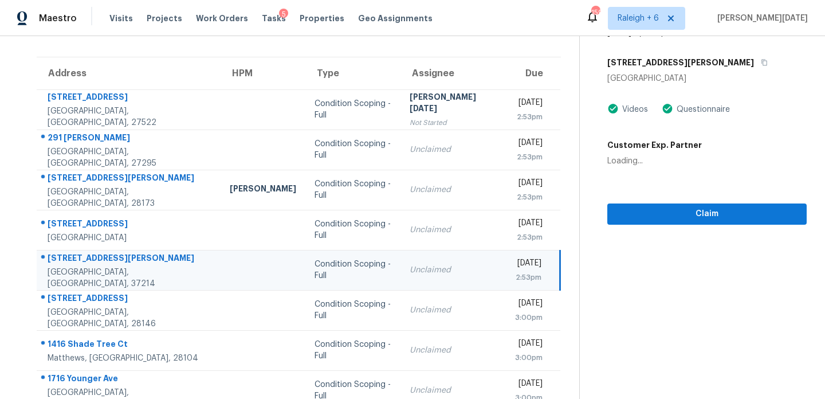
scroll to position [0, 0]
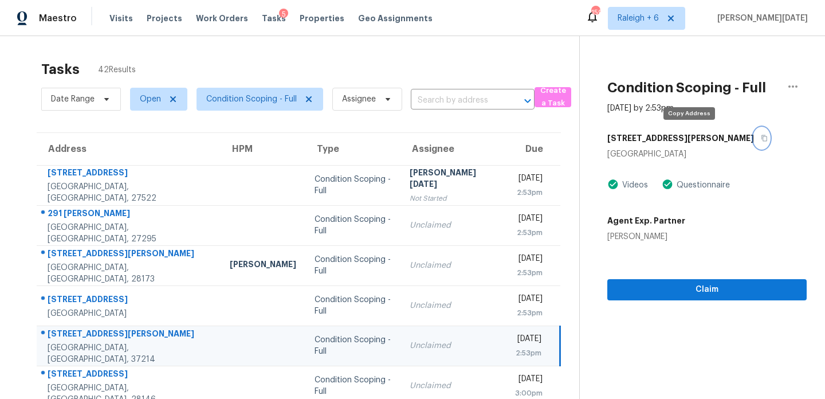
click at [754, 138] on button "button" at bounding box center [761, 138] width 15 height 21
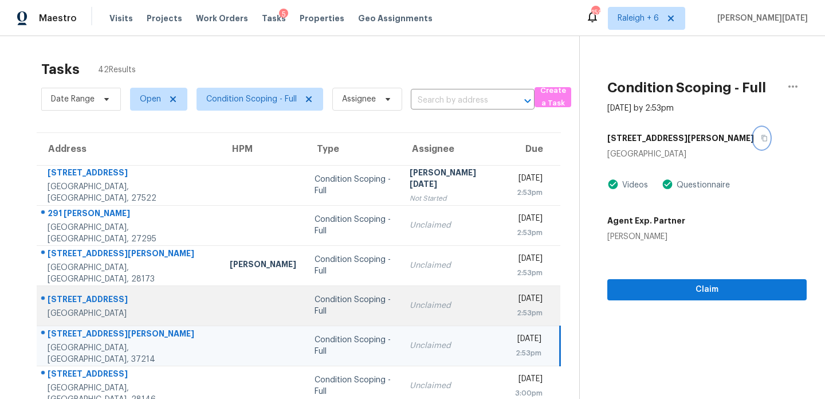
scroll to position [182, 0]
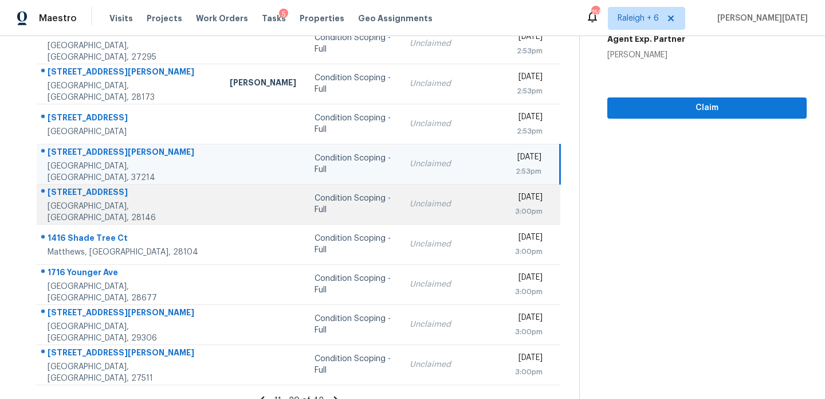
click at [254, 196] on td at bounding box center [263, 204] width 85 height 40
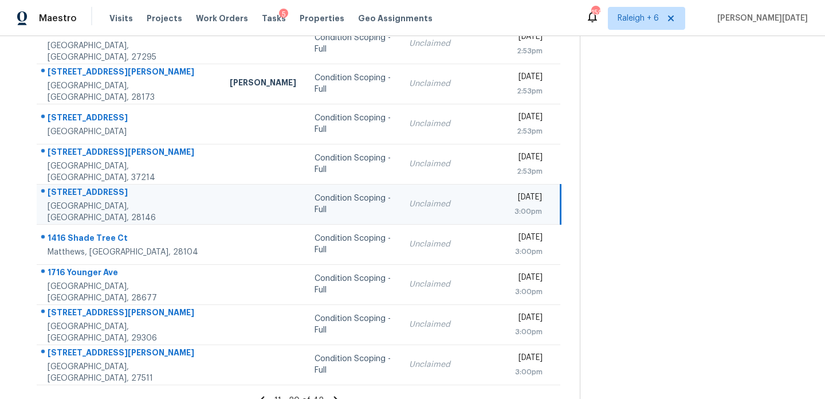
scroll to position [0, 0]
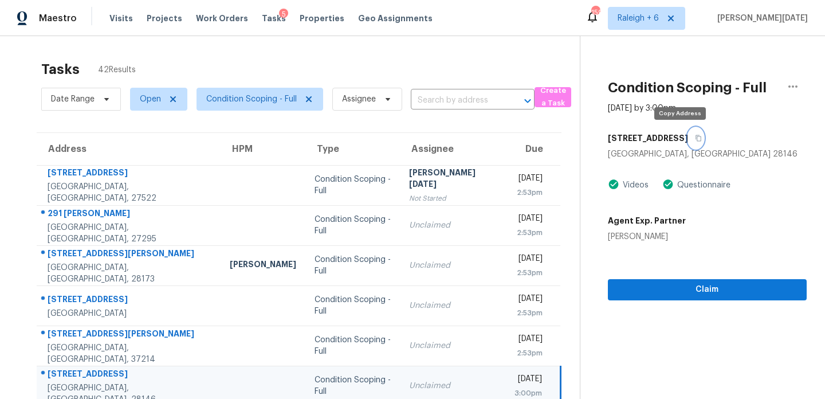
click at [695, 139] on icon "button" at bounding box center [698, 138] width 7 height 7
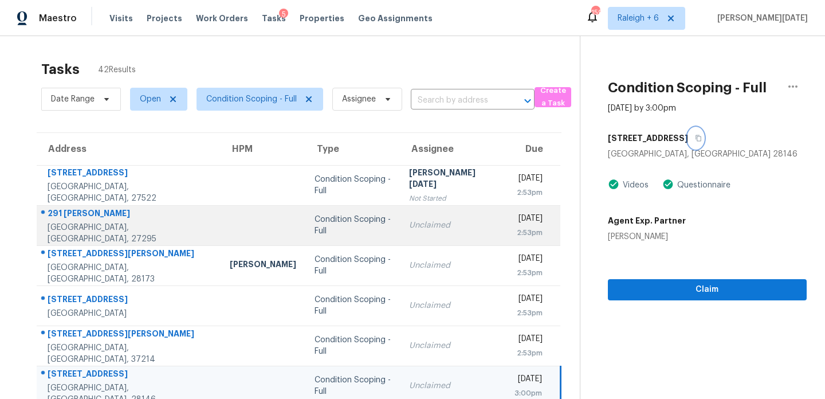
scroll to position [198, 0]
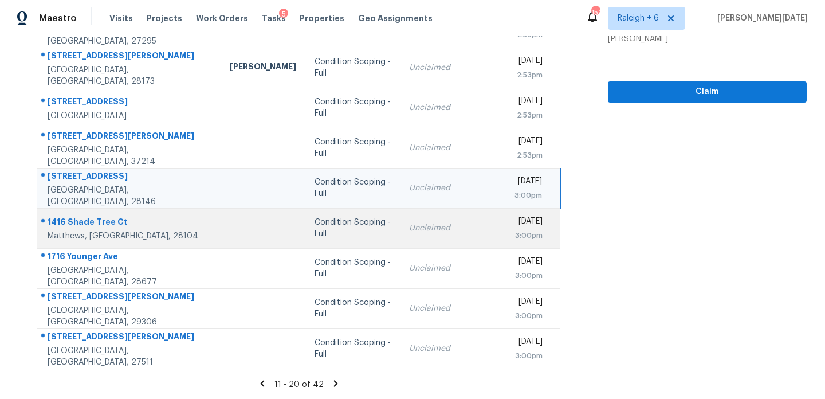
click at [315, 225] on div "Condition Scoping - Full" at bounding box center [353, 228] width 77 height 23
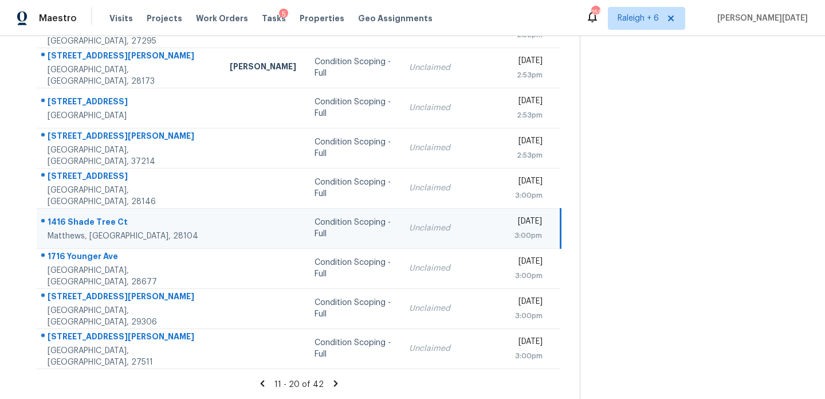
scroll to position [0, 0]
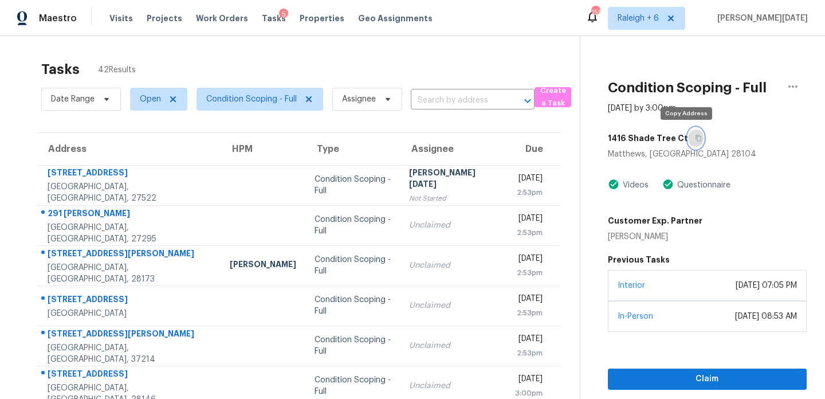
click at [695, 139] on icon "button" at bounding box center [698, 138] width 7 height 7
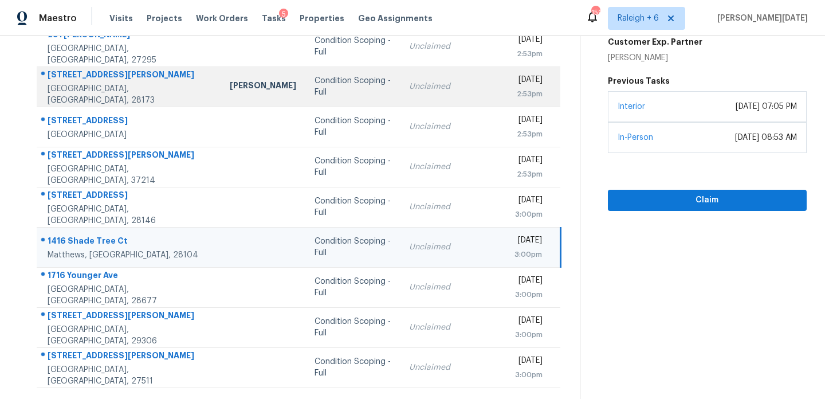
scroll to position [198, 0]
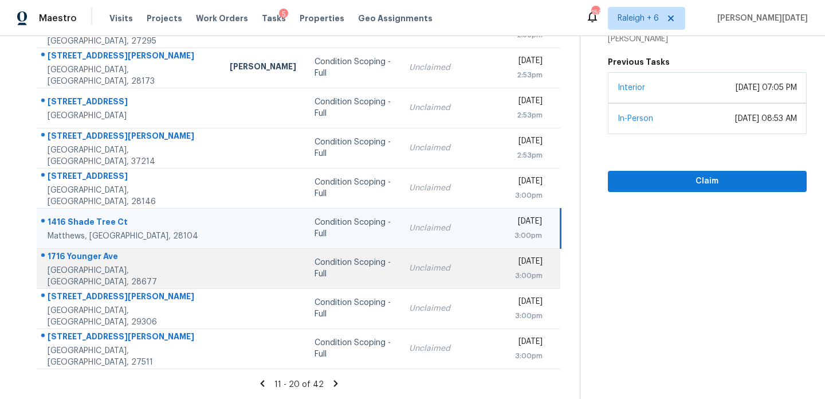
click at [350, 262] on div "Condition Scoping - Full" at bounding box center [353, 268] width 77 height 23
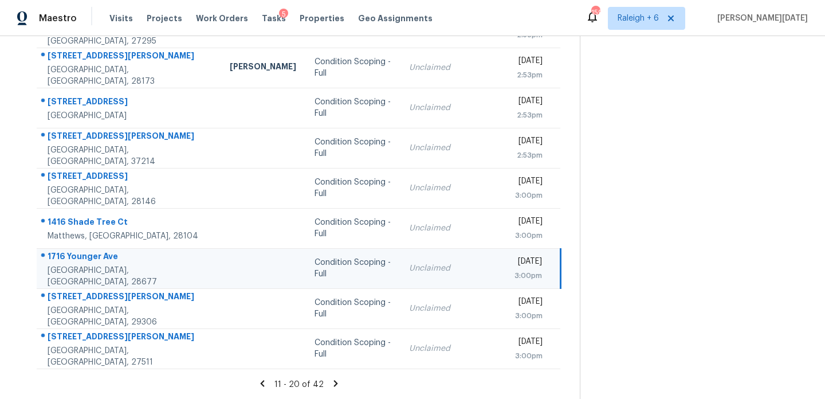
scroll to position [0, 0]
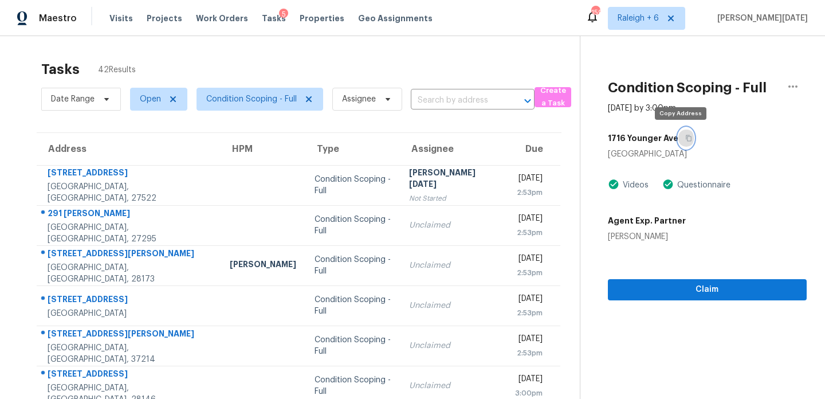
click at [684, 142] on button "button" at bounding box center [685, 138] width 15 height 21
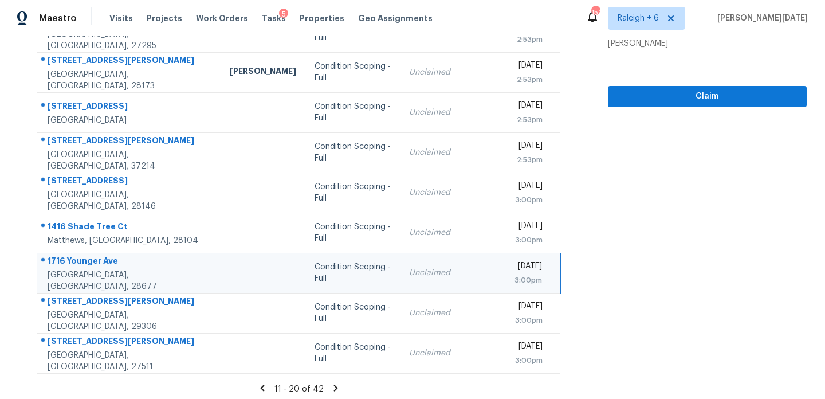
scroll to position [198, 0]
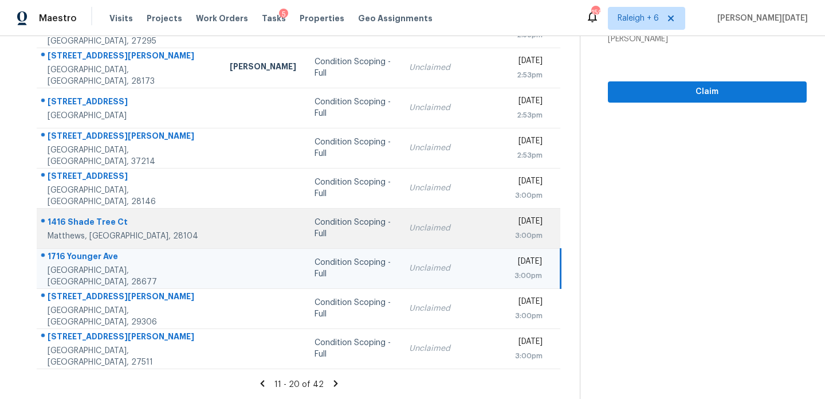
click at [367, 220] on td "Condition Scoping - Full" at bounding box center [352, 228] width 95 height 40
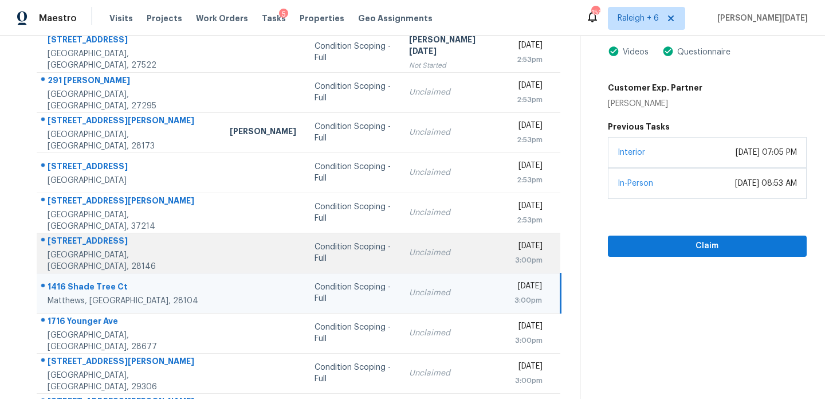
scroll to position [155, 0]
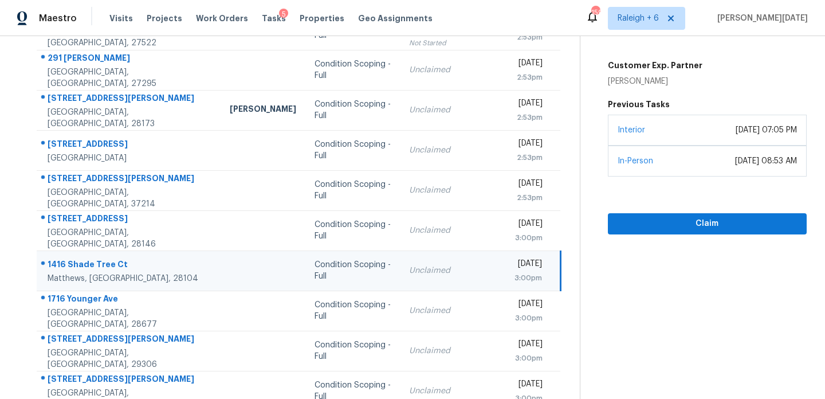
click at [435, 284] on td "Unclaimed" at bounding box center [452, 270] width 105 height 40
click at [630, 232] on button "Claim" at bounding box center [707, 223] width 199 height 21
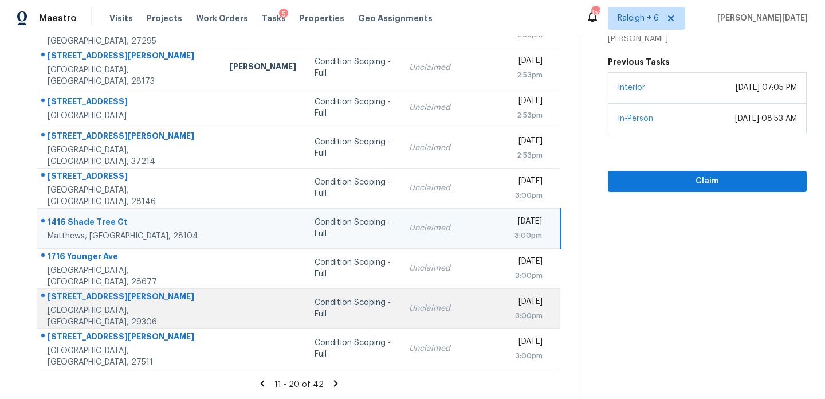
click at [343, 299] on td "Condition Scoping - Full" at bounding box center [352, 308] width 95 height 40
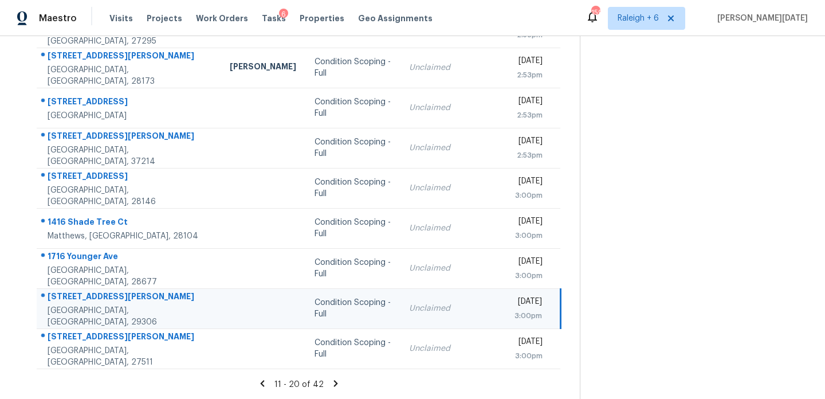
scroll to position [0, 0]
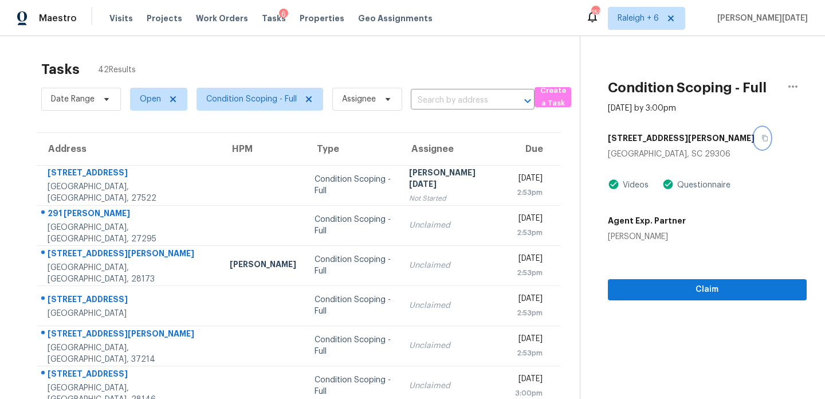
click at [762, 137] on icon "button" at bounding box center [765, 138] width 7 height 7
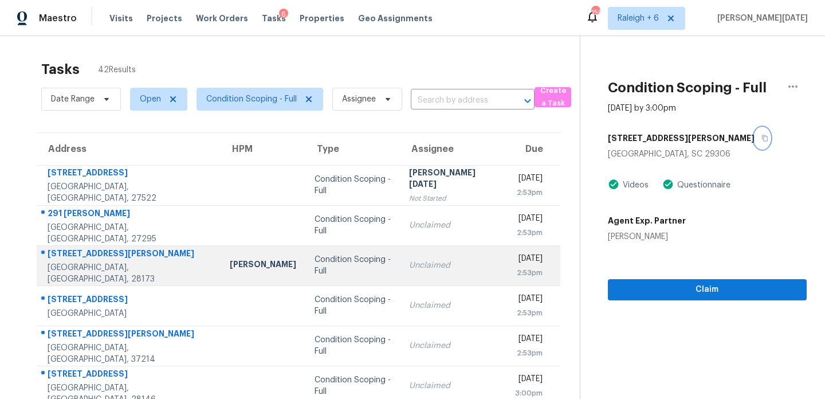
scroll to position [198, 0]
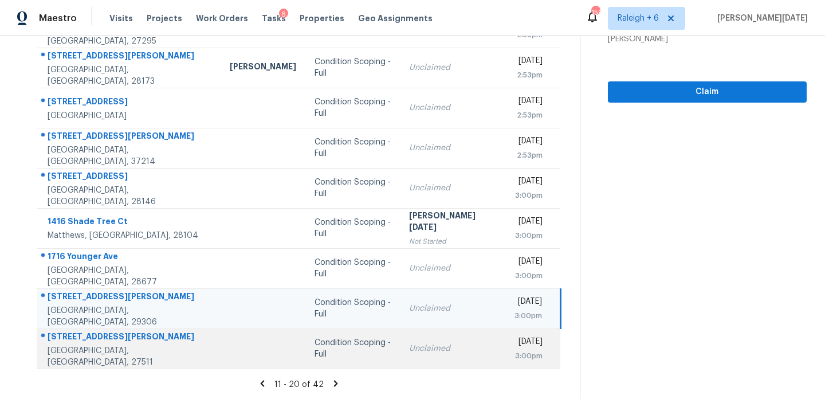
click at [315, 347] on div "Condition Scoping - Full" at bounding box center [353, 348] width 77 height 23
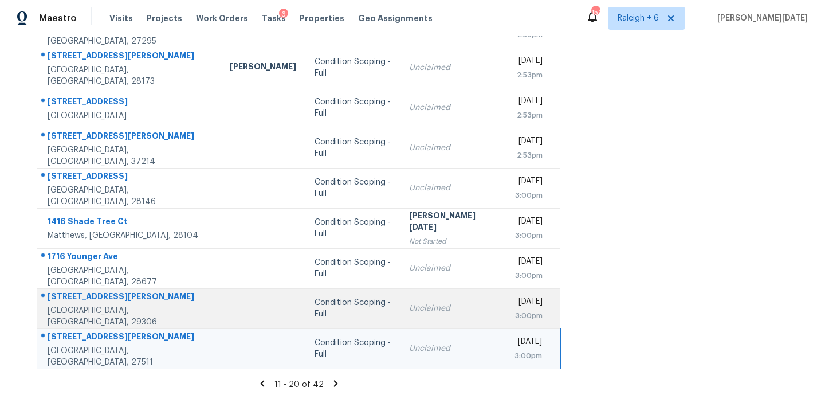
scroll to position [0, 0]
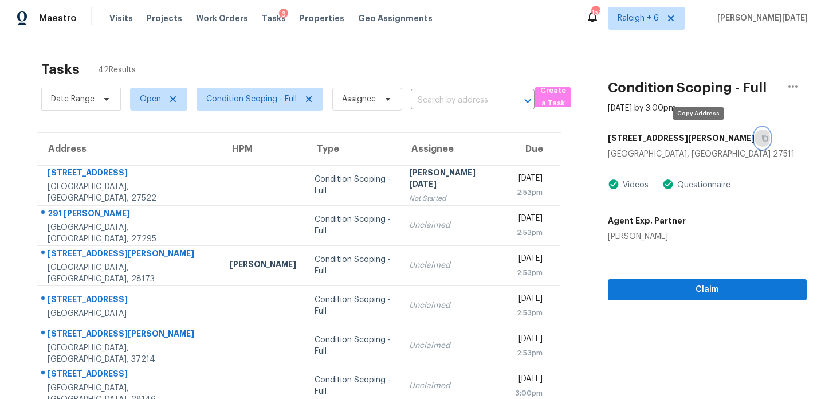
click at [762, 137] on icon "button" at bounding box center [765, 138] width 6 height 6
